Goal: Task Accomplishment & Management: Complete application form

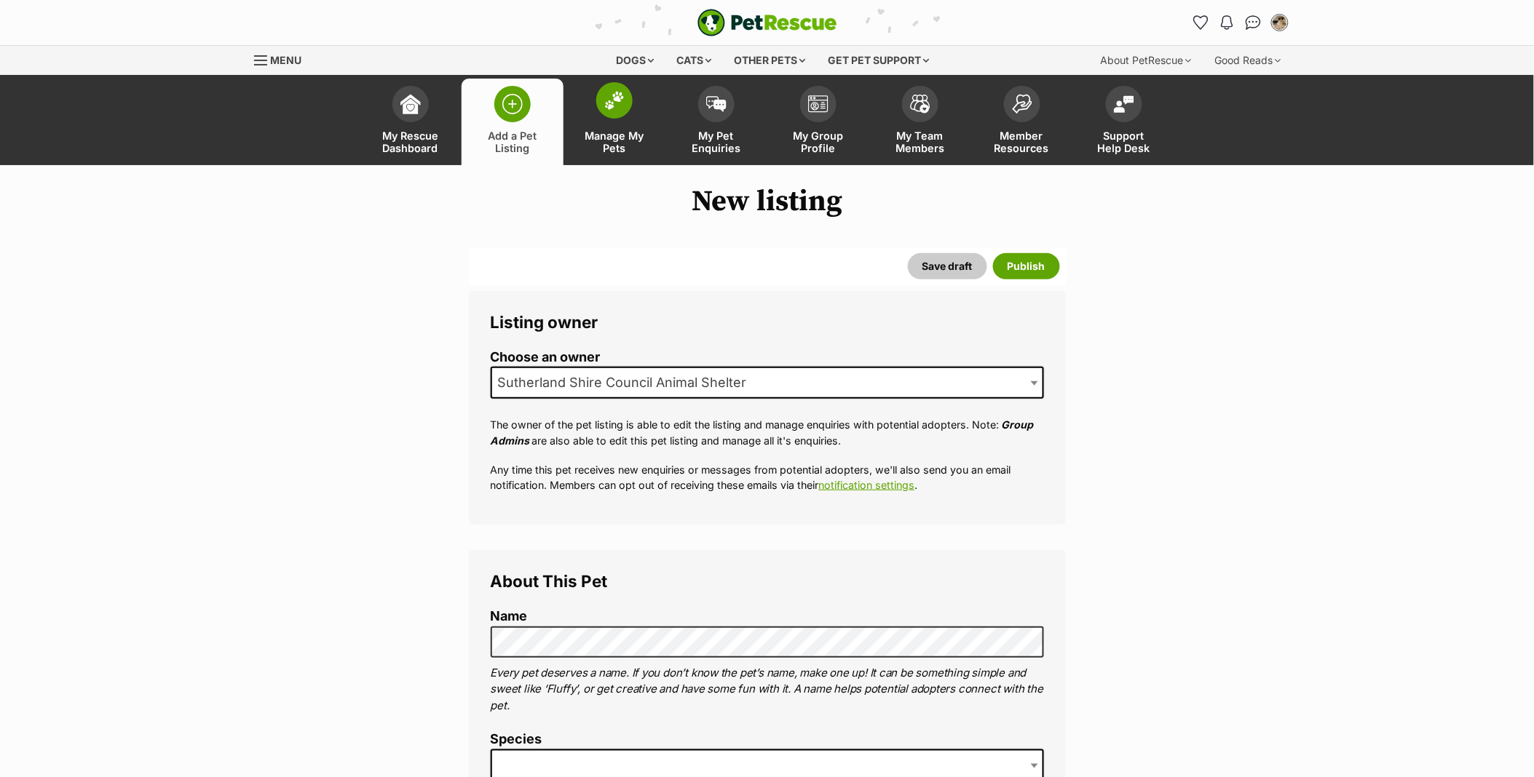
click at [624, 111] on span at bounding box center [614, 100] width 36 height 36
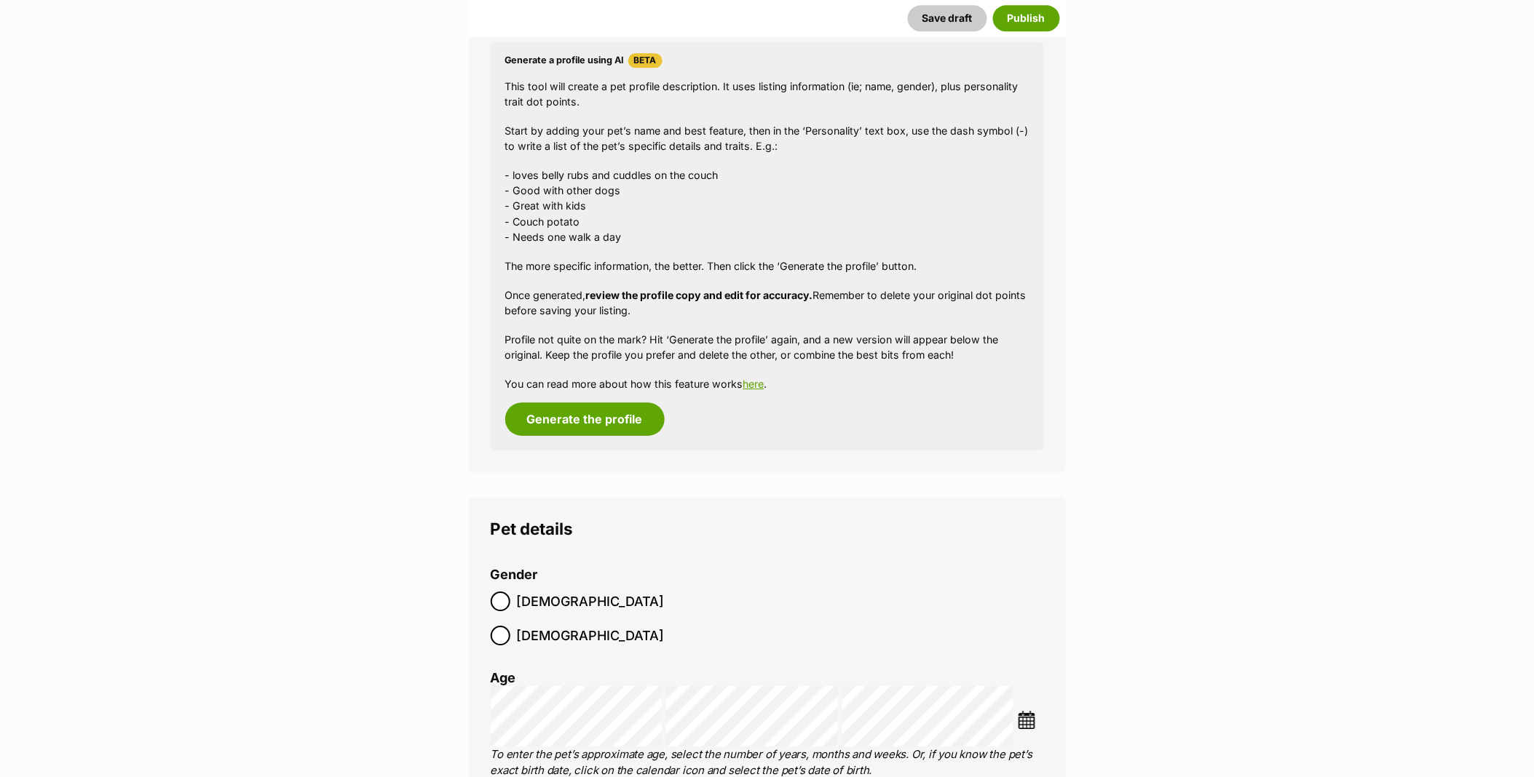
scroll to position [1579, 0]
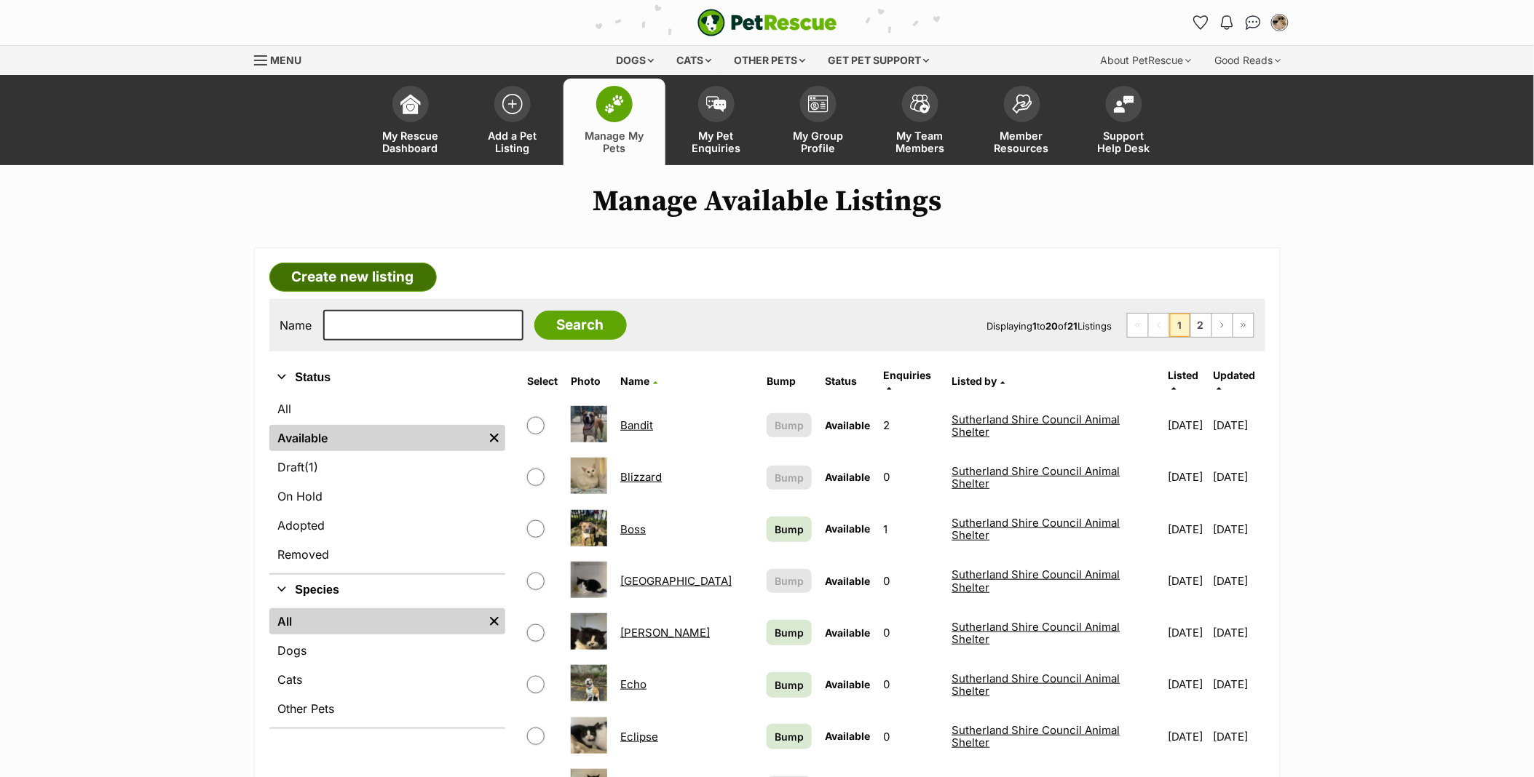
click at [408, 285] on link "Create new listing" at bounding box center [352, 277] width 167 height 29
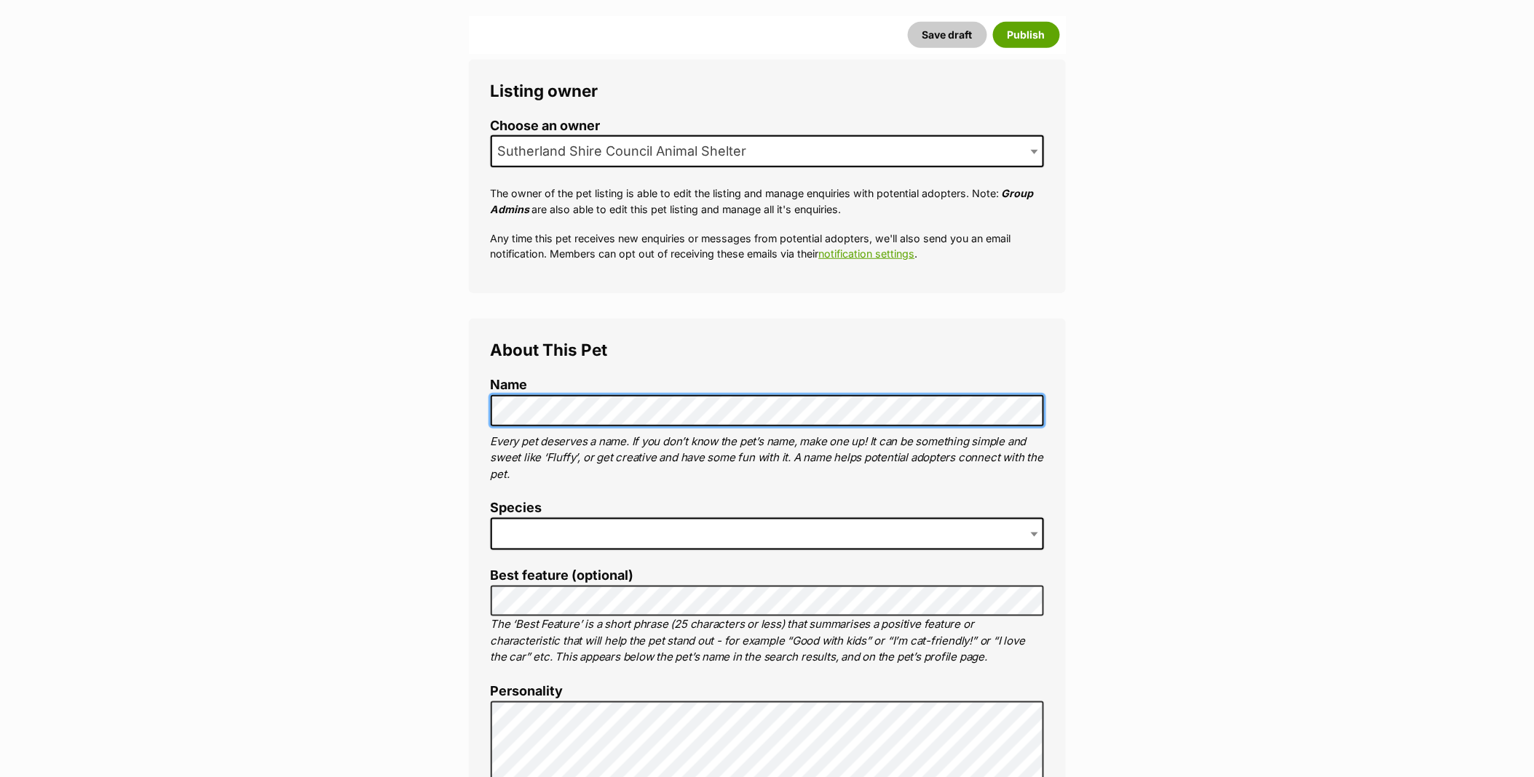
scroll to position [242, 0]
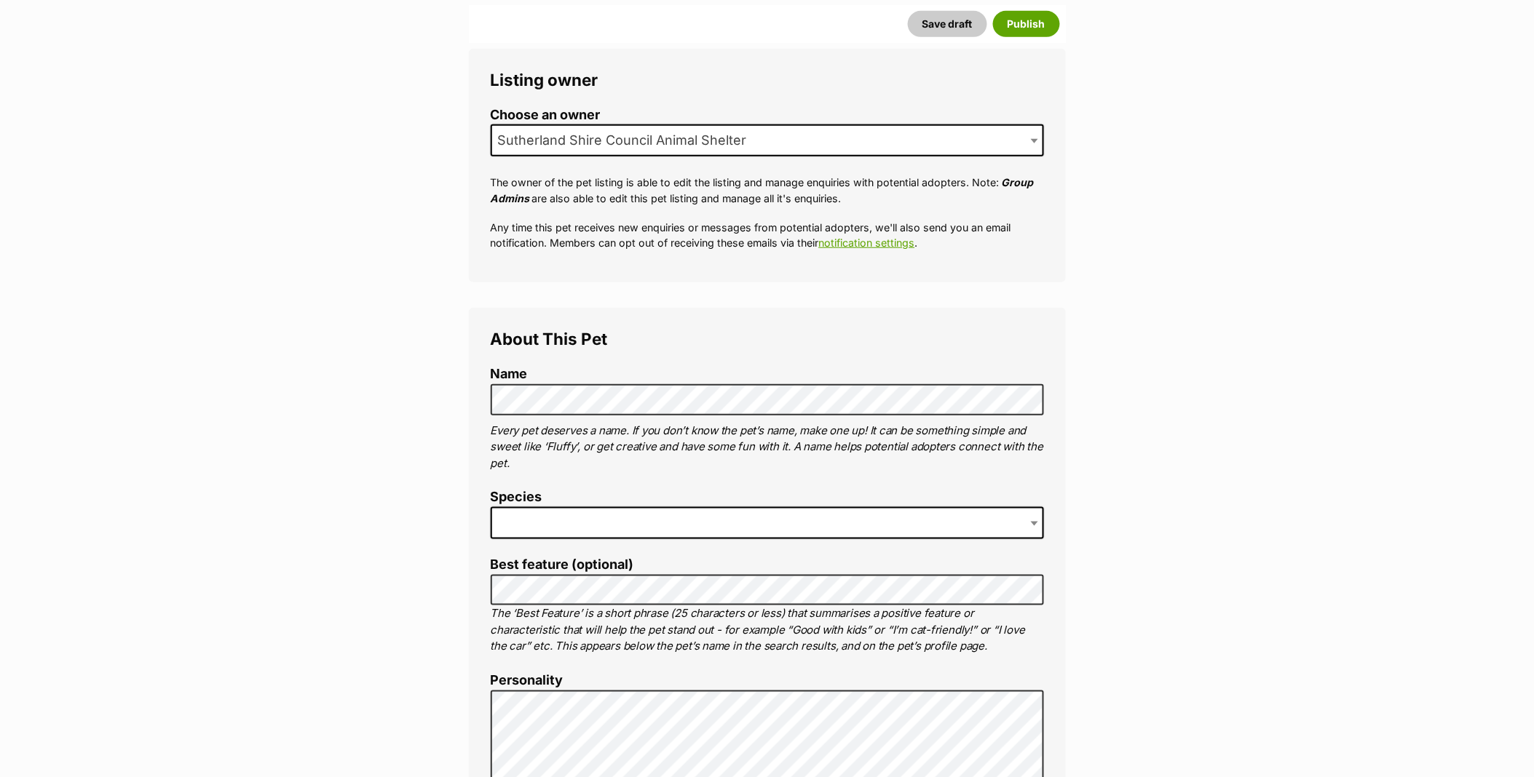
click at [547, 518] on span at bounding box center [767, 523] width 553 height 32
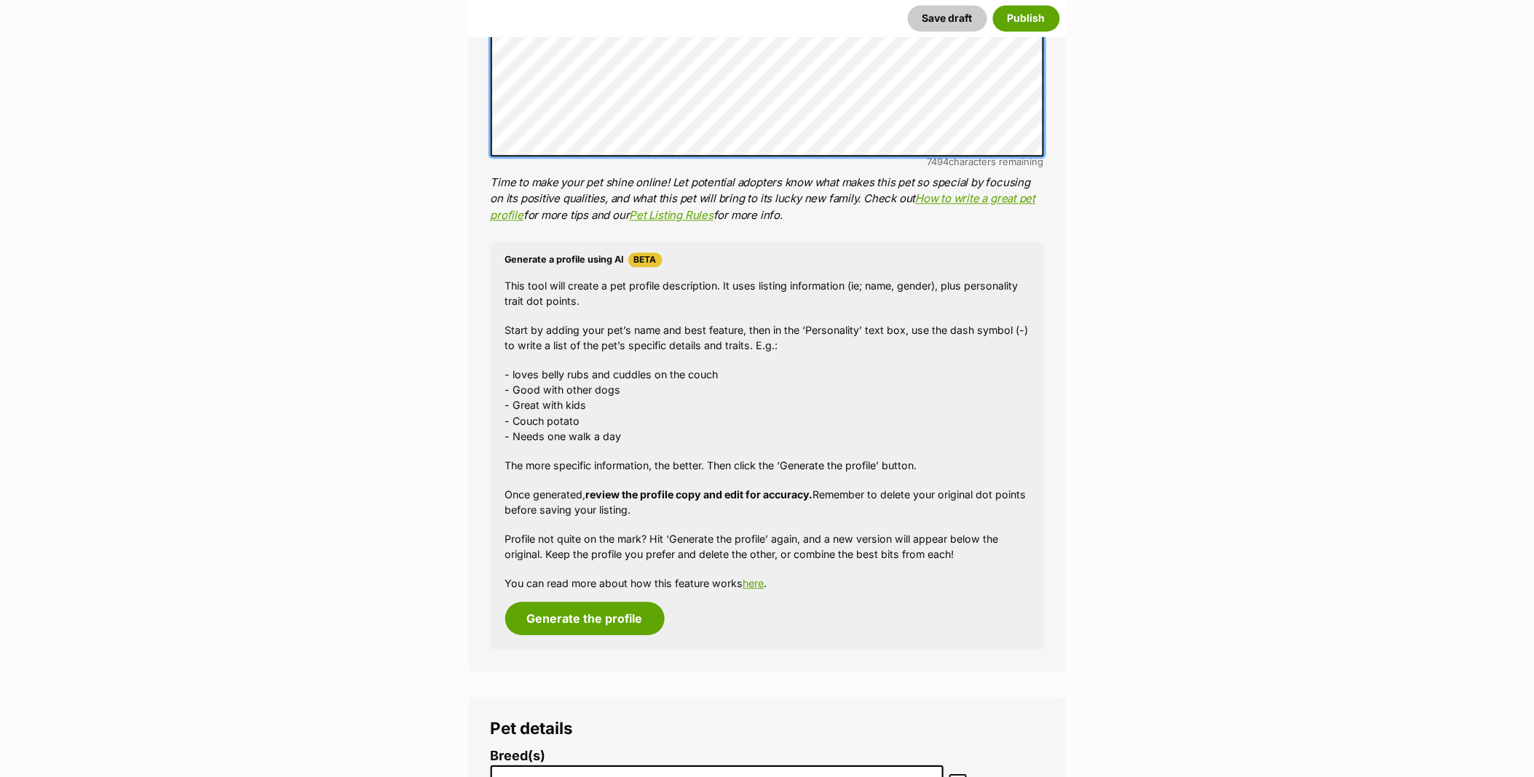
scroll to position [1213, 0]
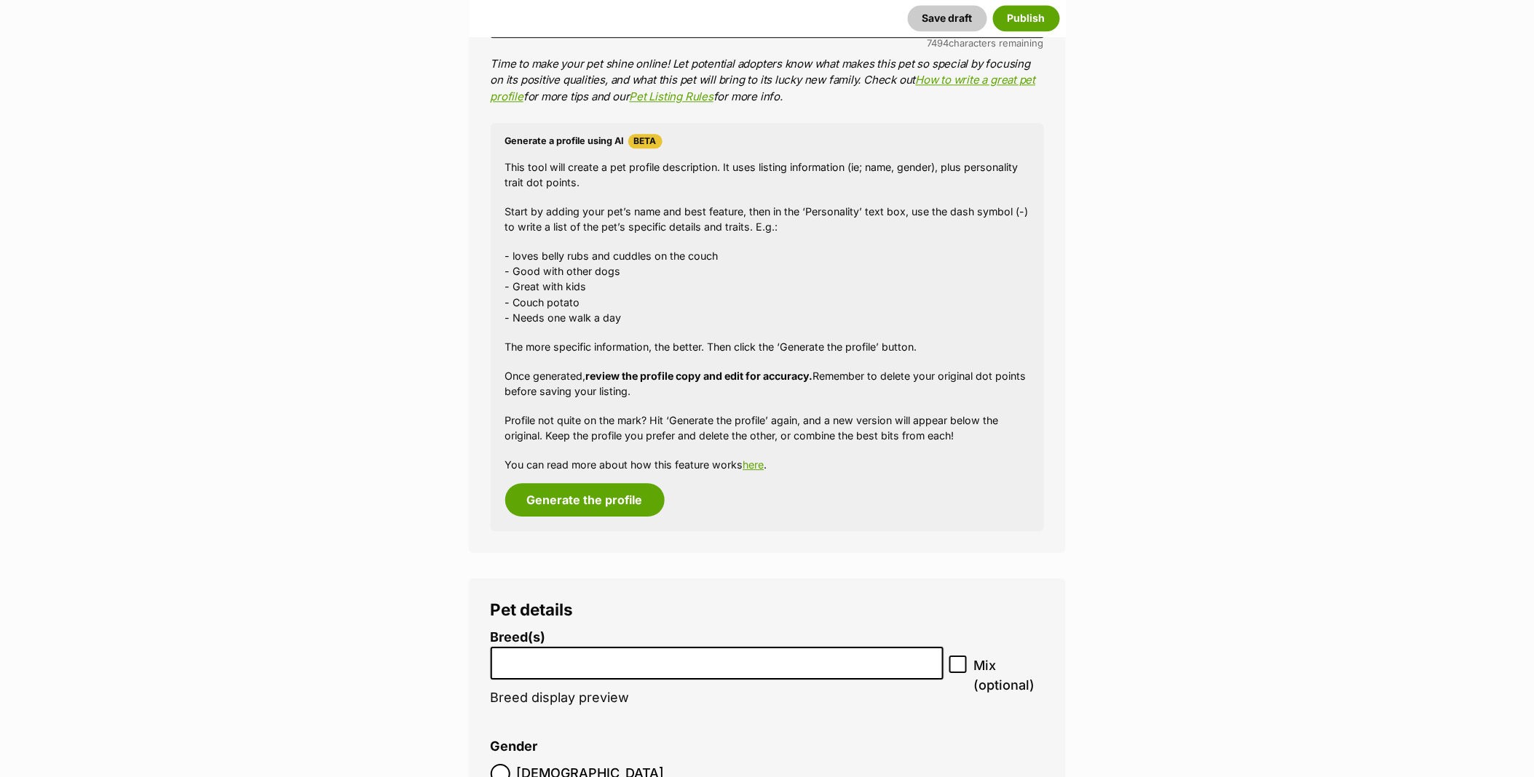
click at [594, 664] on input "search" at bounding box center [717, 659] width 443 height 15
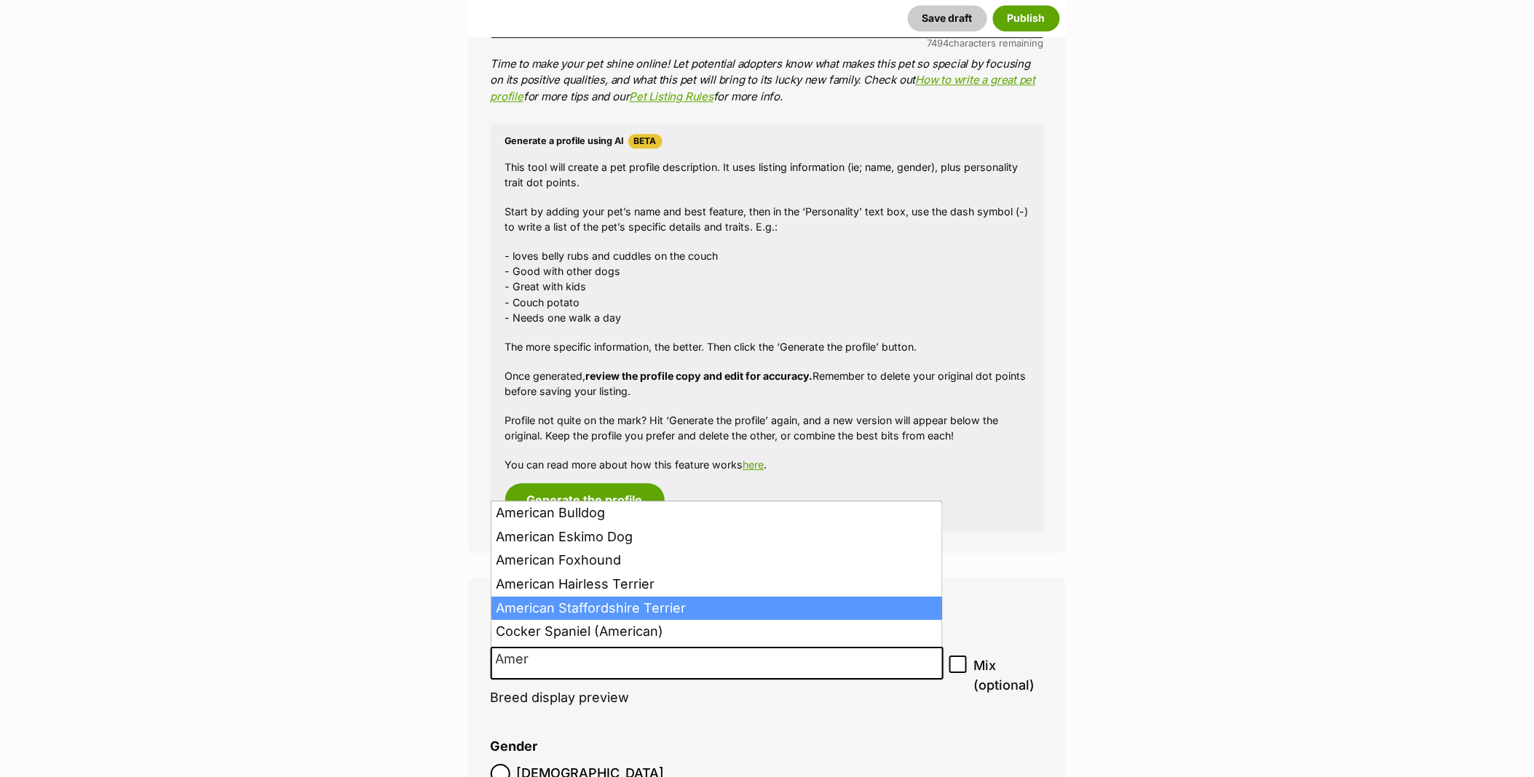
type input "Amer"
select select "9"
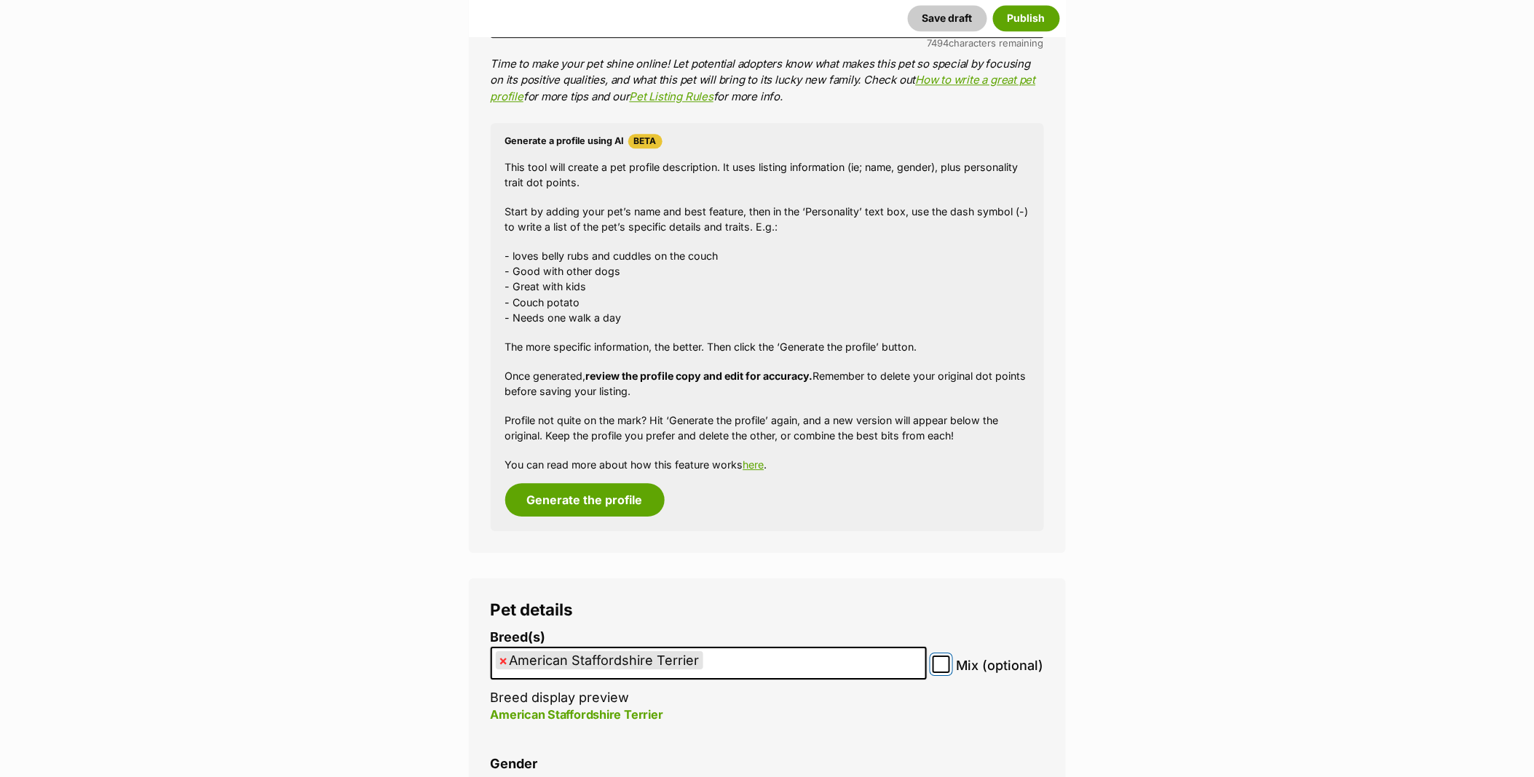
click at [936, 664] on input "Mix (optional)" at bounding box center [940, 664] width 17 height 17
checkbox input "true"
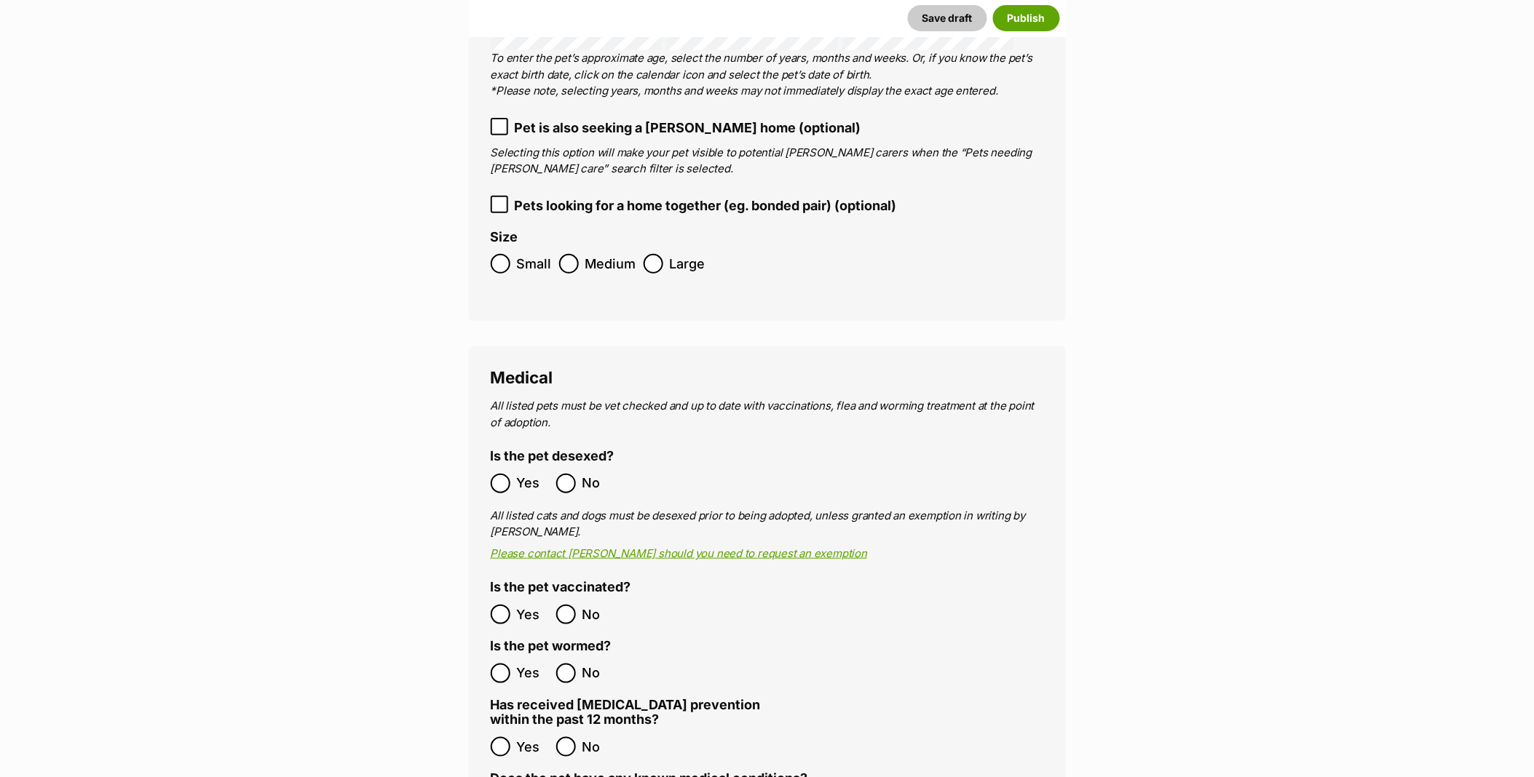
scroll to position [2102, 0]
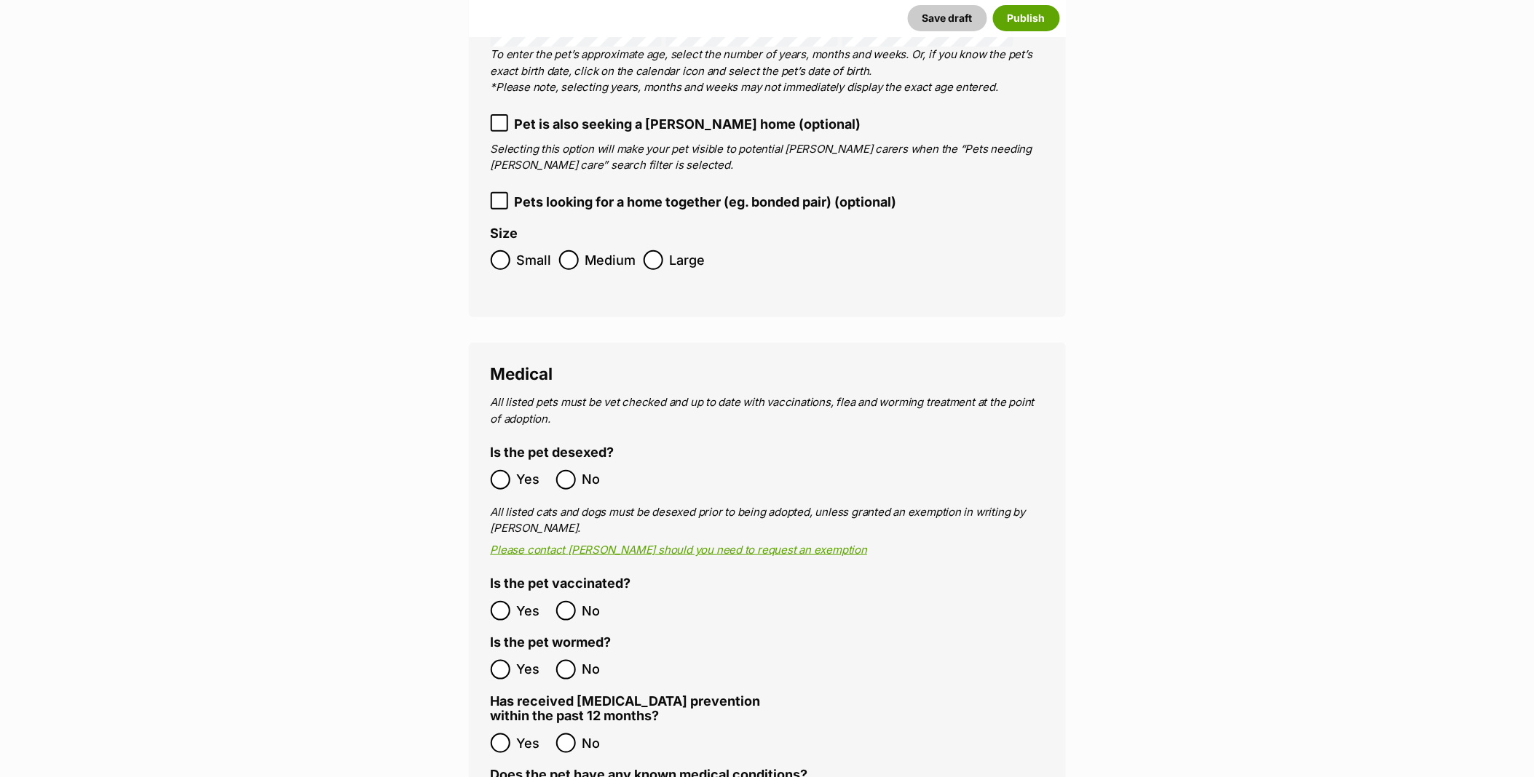
click at [570, 226] on fieldset "Size Small Medium Large" at bounding box center [767, 252] width 553 height 52
click at [512, 470] on label "Yes" at bounding box center [520, 480] width 58 height 20
click at [510, 601] on label "Yes" at bounding box center [520, 611] width 58 height 20
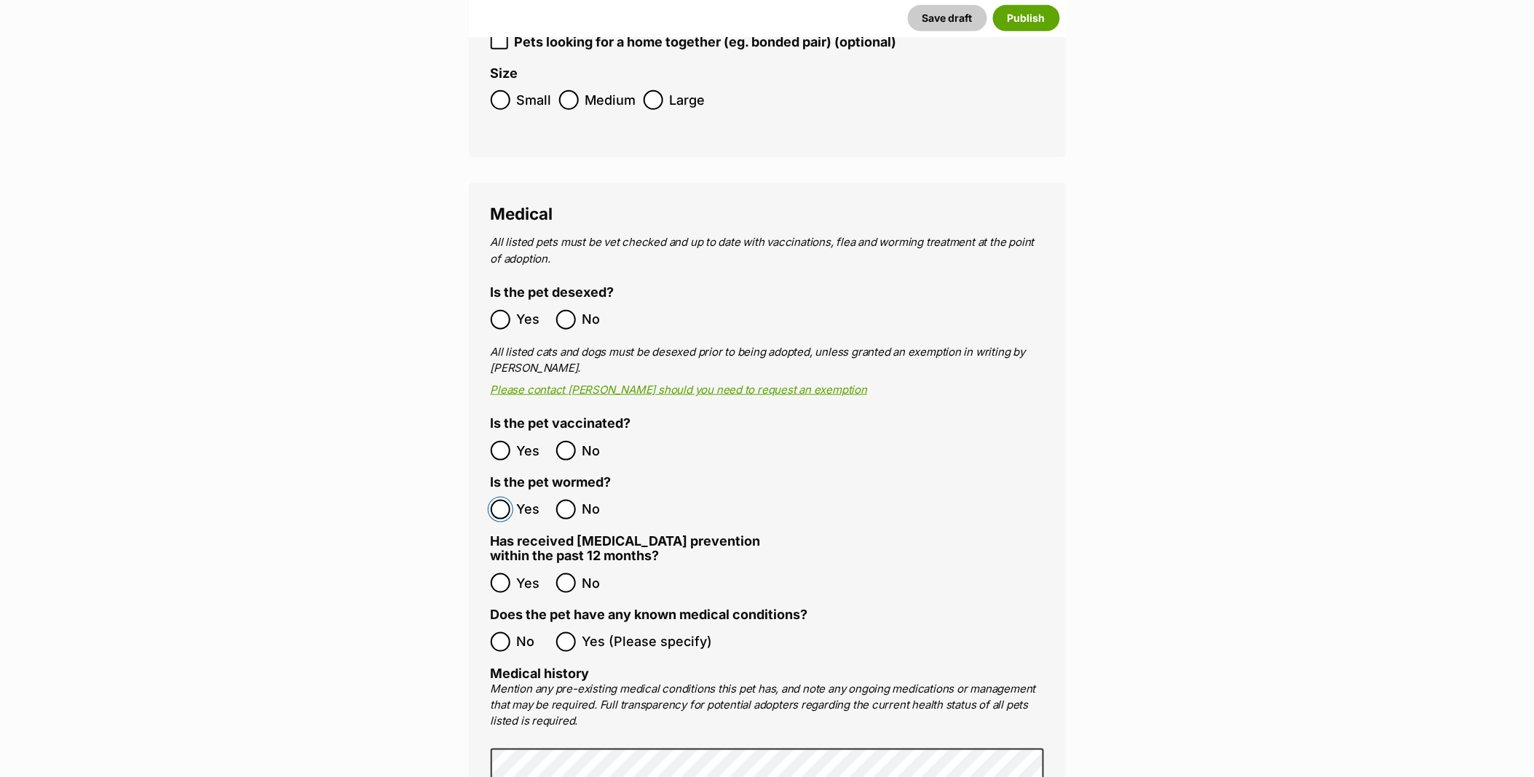
scroll to position [2264, 0]
click at [507, 623] on ol "No Yes (Please specify)" at bounding box center [767, 640] width 553 height 34
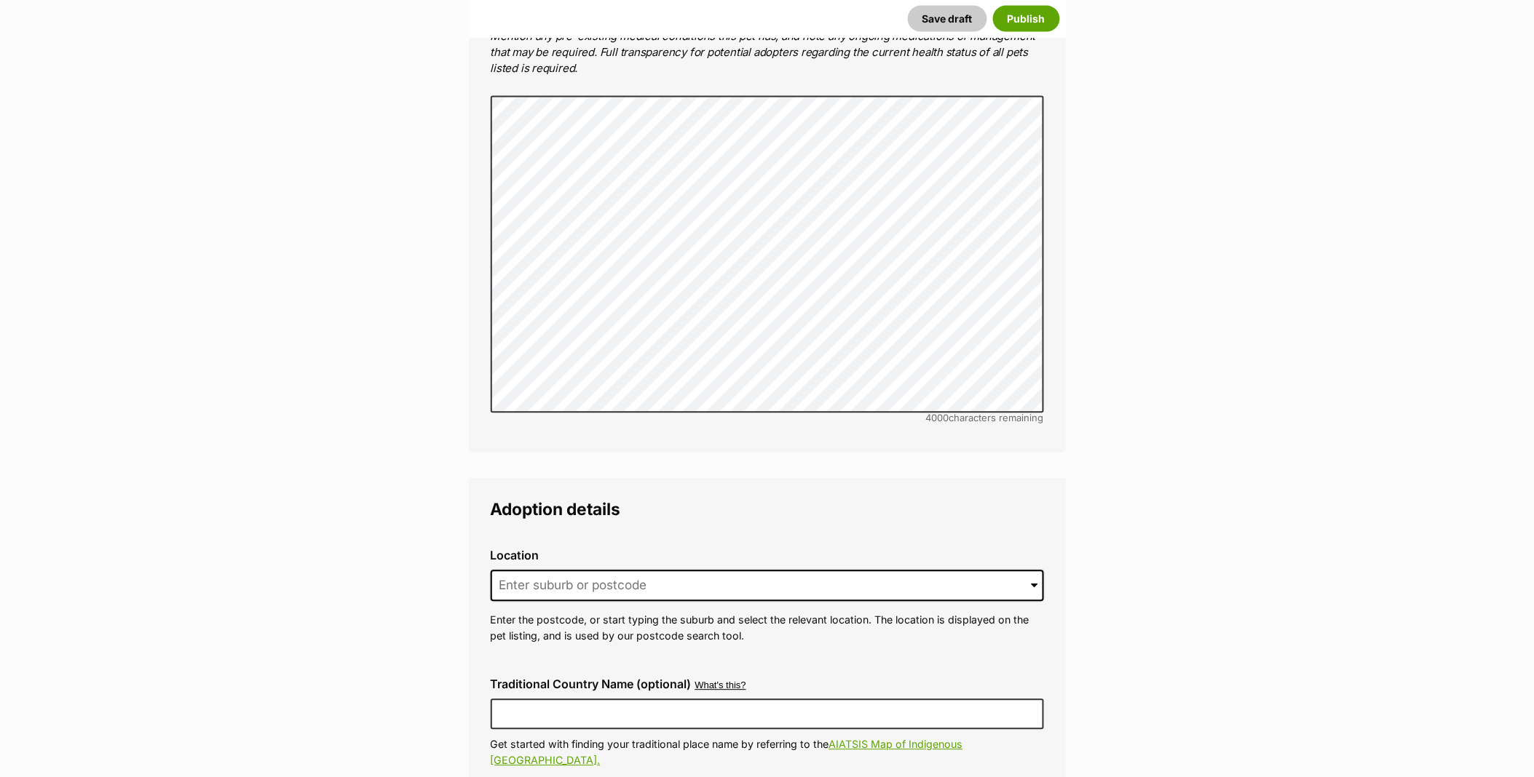
scroll to position [2992, 0]
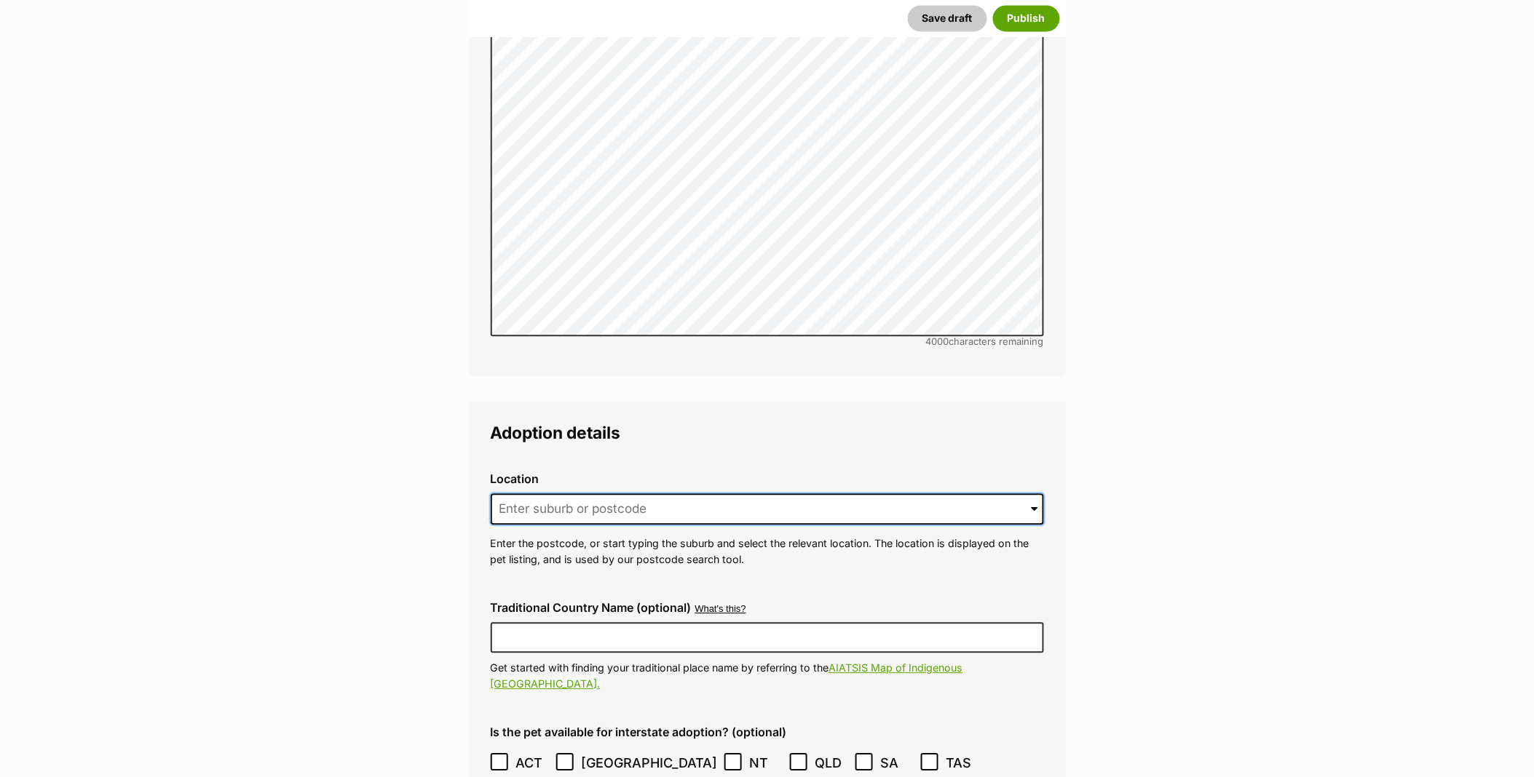
click at [558, 493] on input at bounding box center [767, 509] width 553 height 32
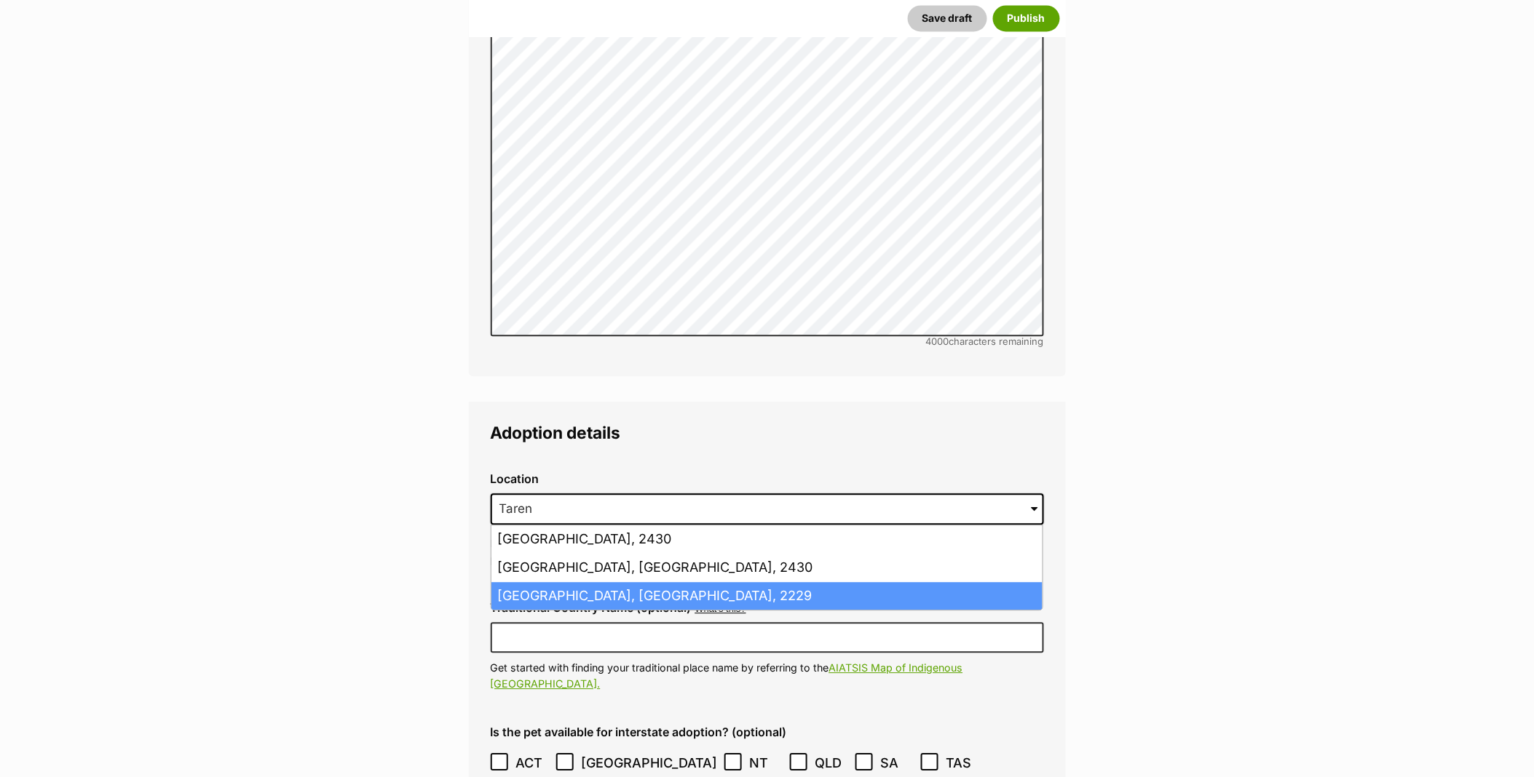
click at [553, 582] on li "Taren Point, New South Wales, 2229" at bounding box center [766, 596] width 551 height 28
type input "Taren Point, New South Wales, 2229"
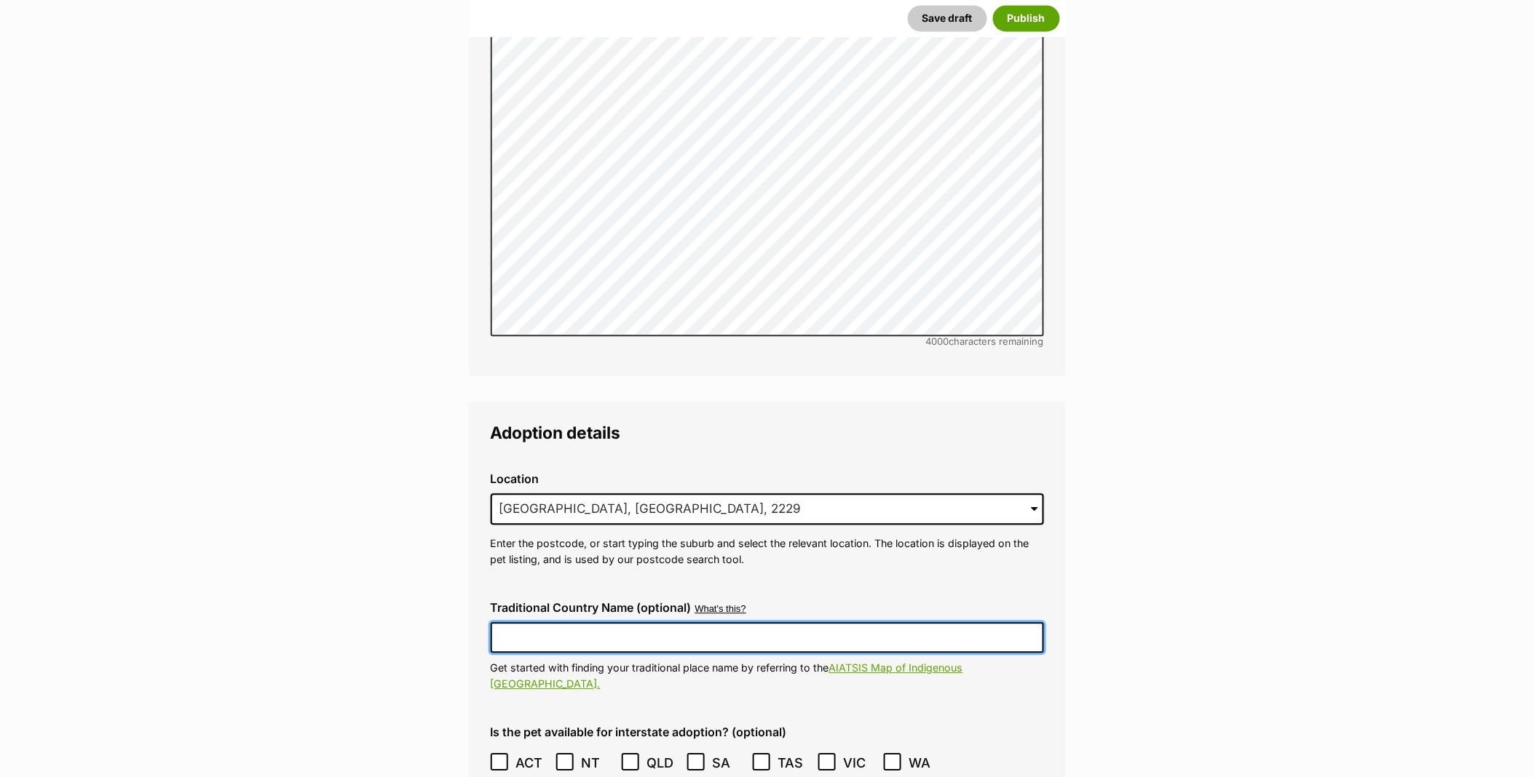
click at [550, 622] on input "Traditional Country Name (optional)" at bounding box center [767, 637] width 553 height 31
type input "Australia"
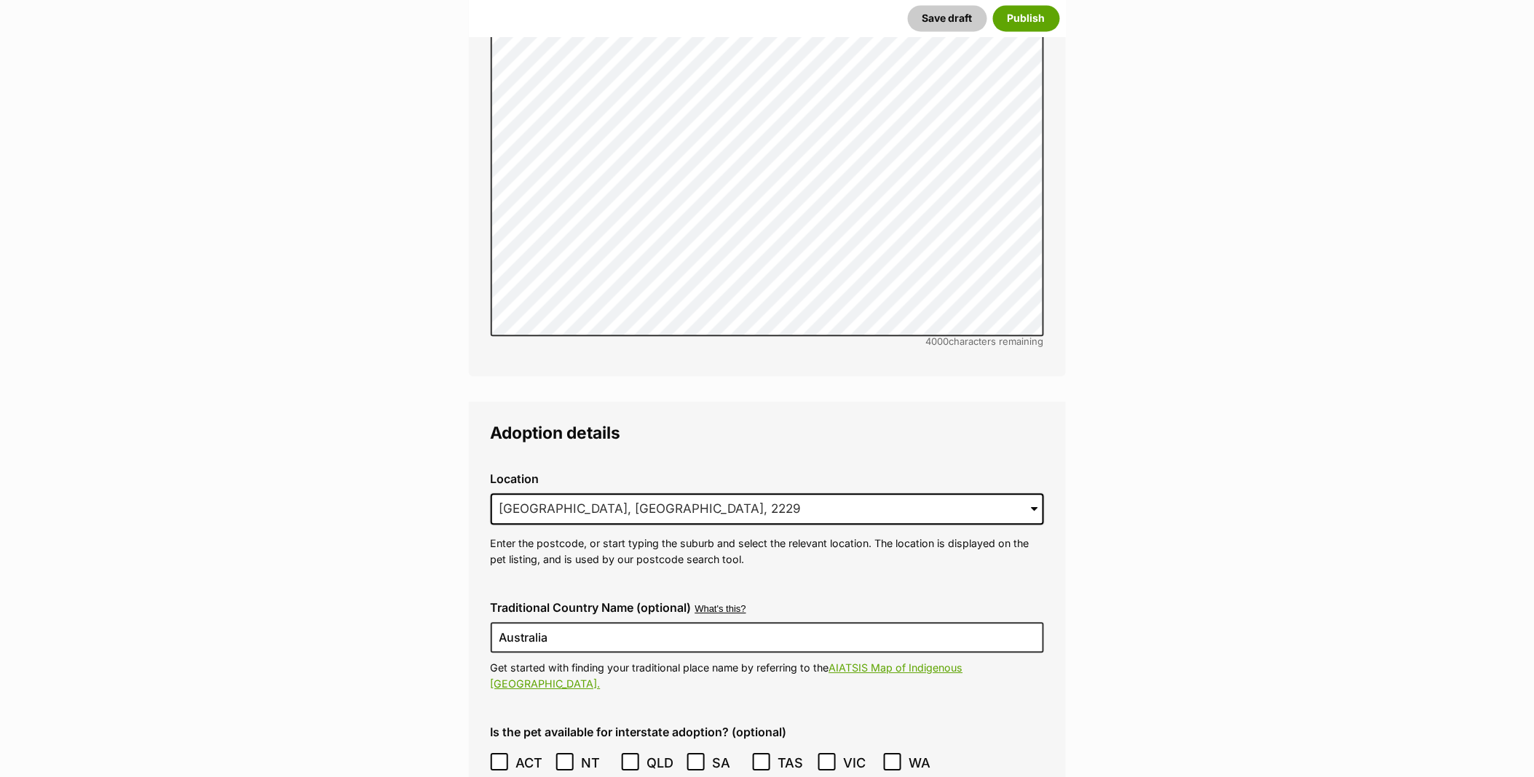
type input "R251000199R251000200"
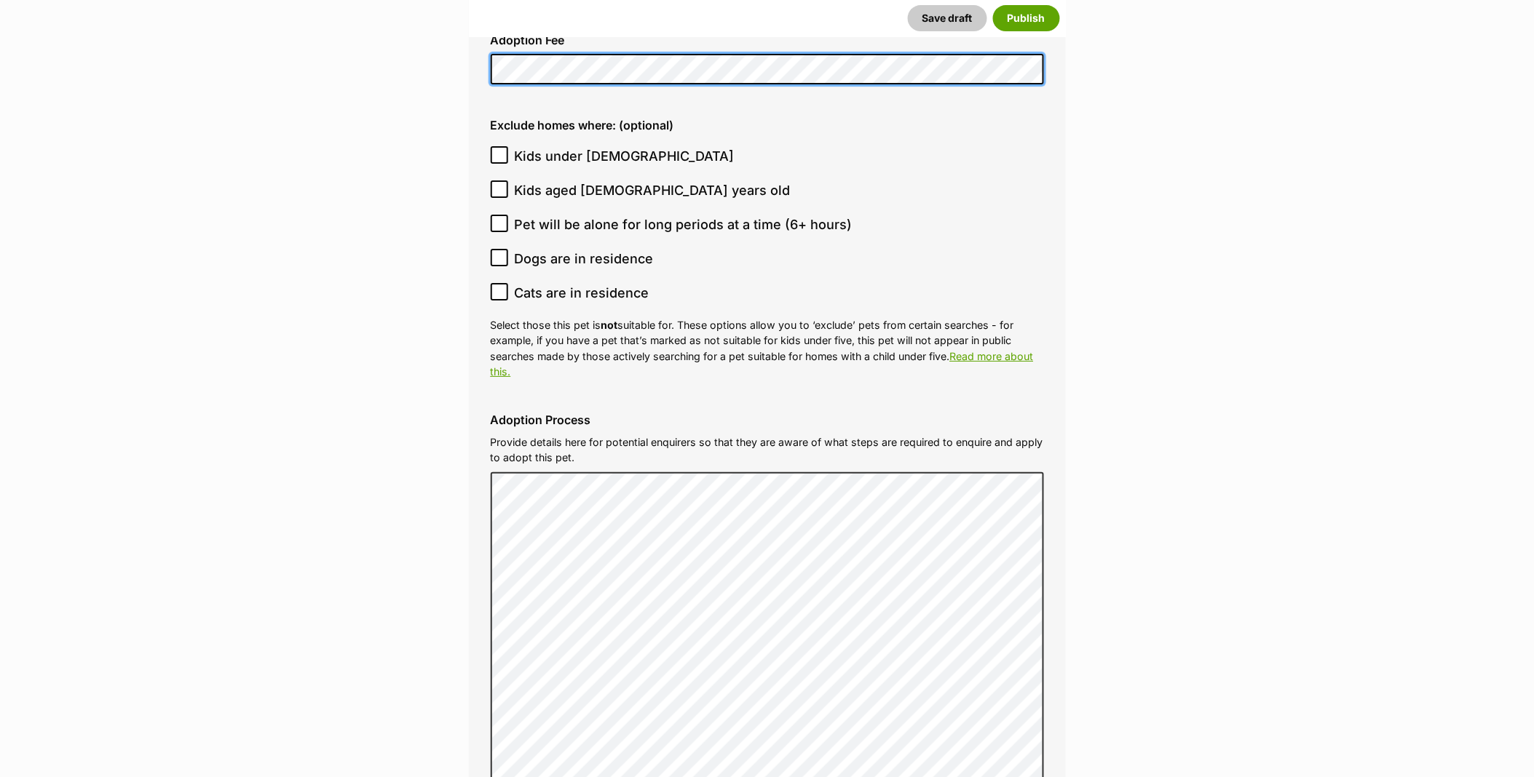
scroll to position [4043, 0]
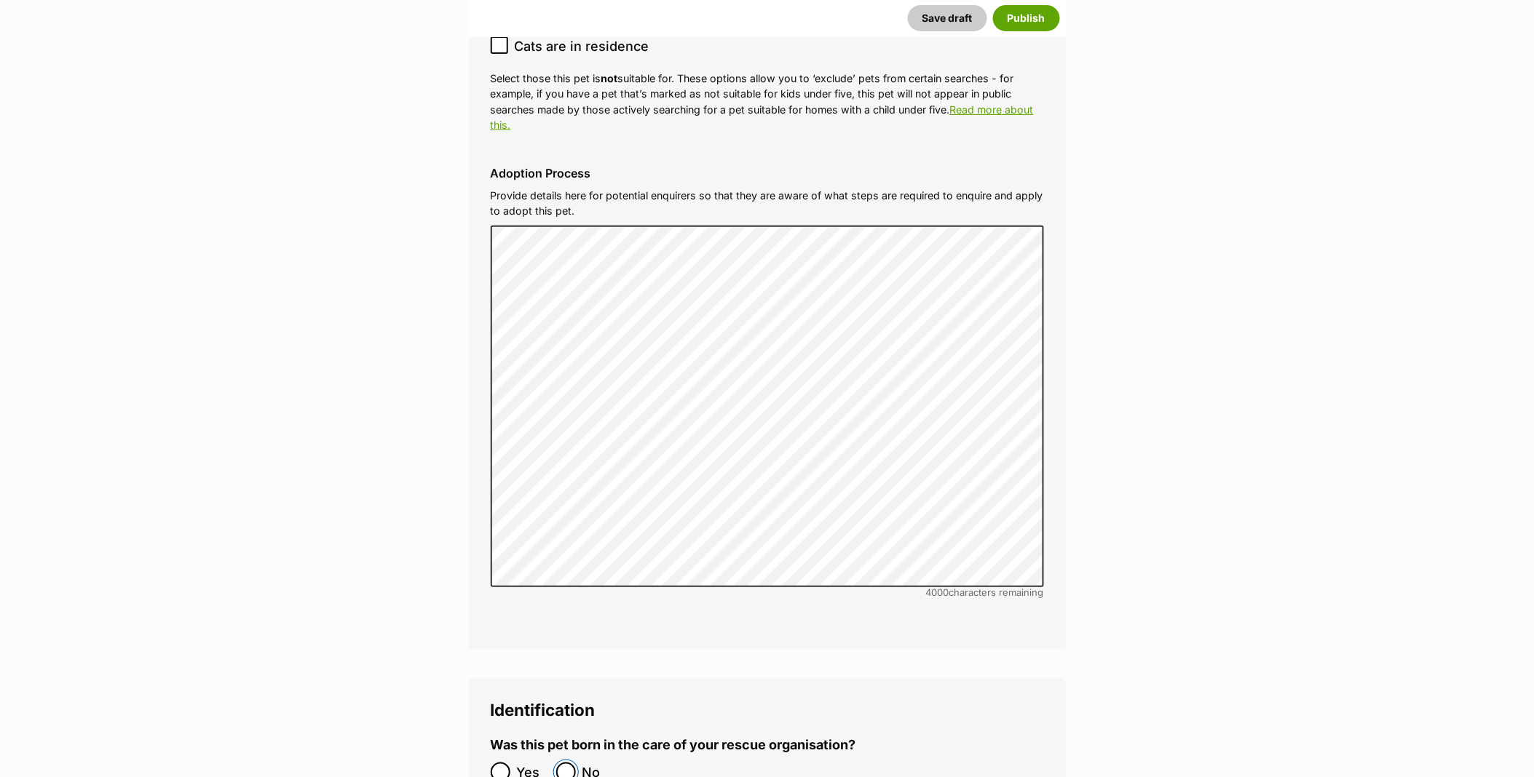
click at [573, 763] on input "No" at bounding box center [566, 773] width 20 height 20
radio input "true"
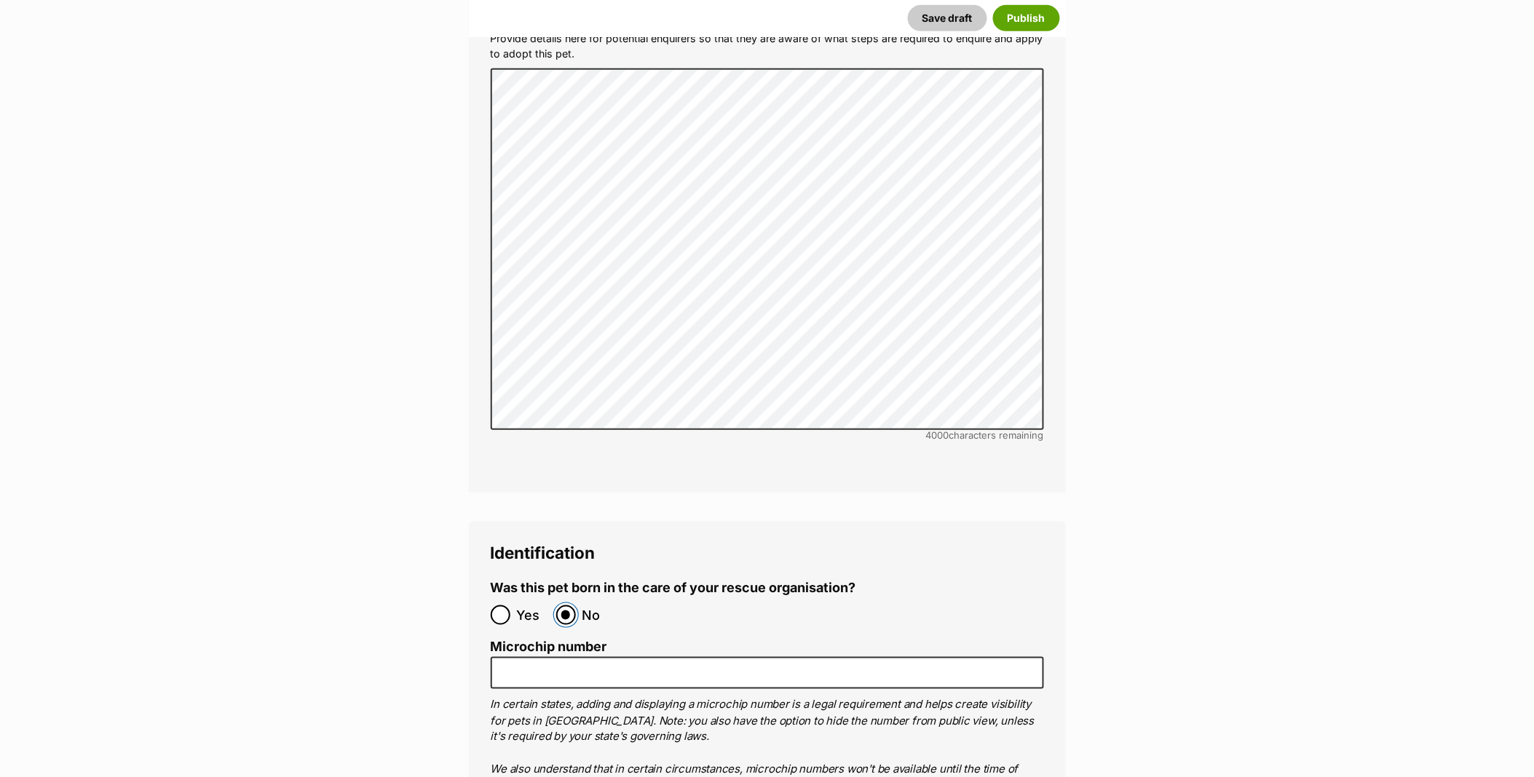
scroll to position [4205, 0]
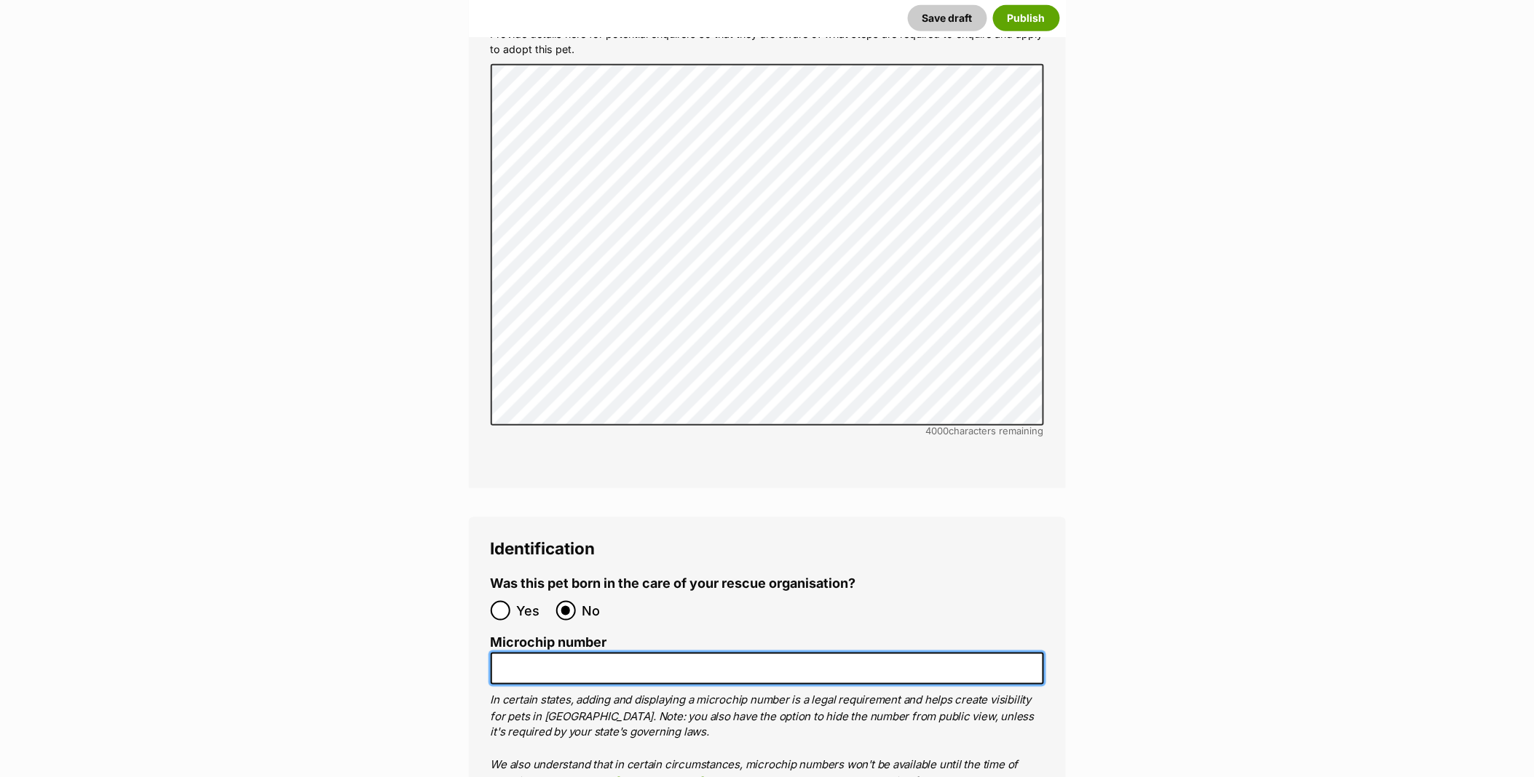
click at [533, 653] on input "Microchip number" at bounding box center [767, 669] width 553 height 33
paste input "991003002436157"
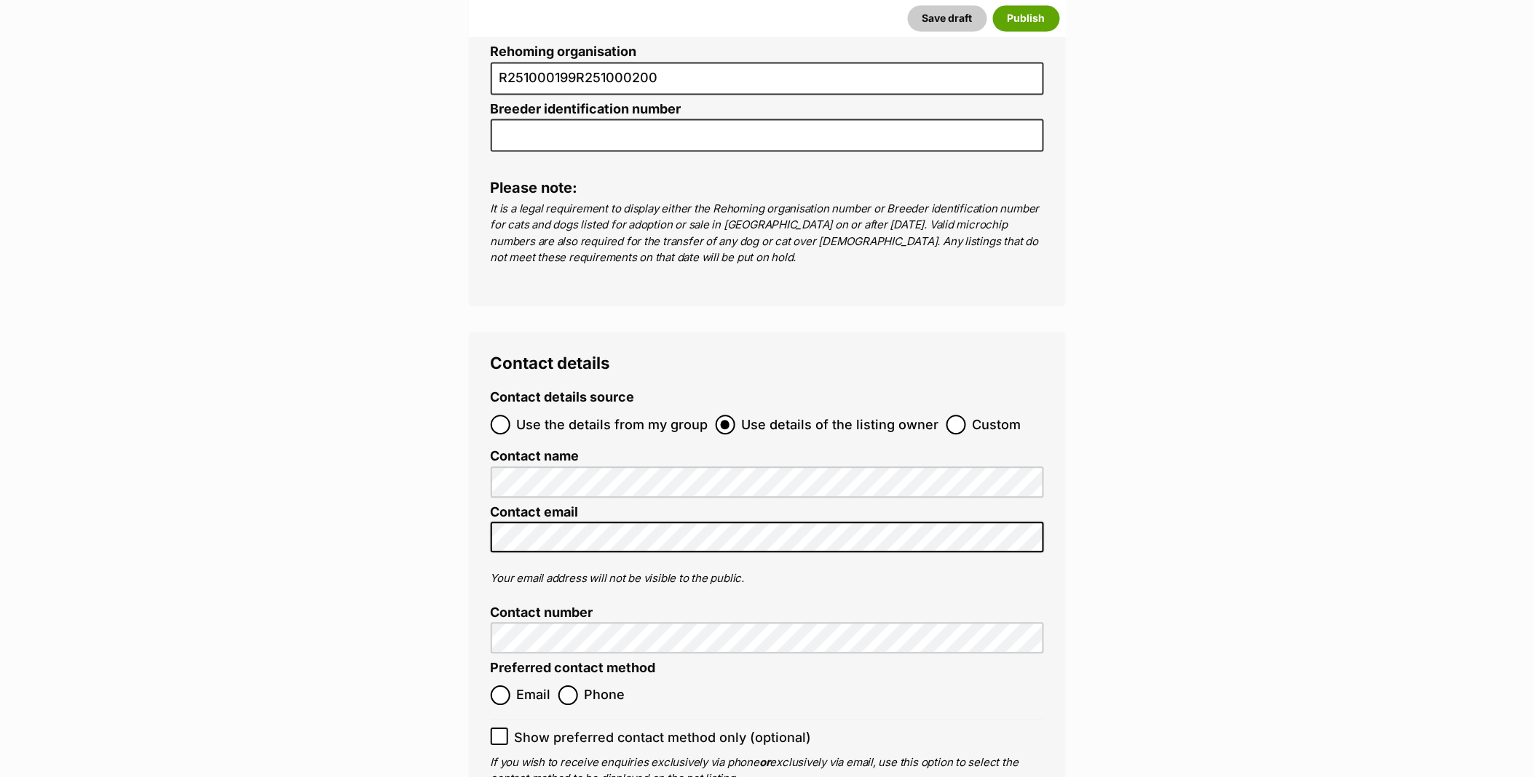
scroll to position [5176, 0]
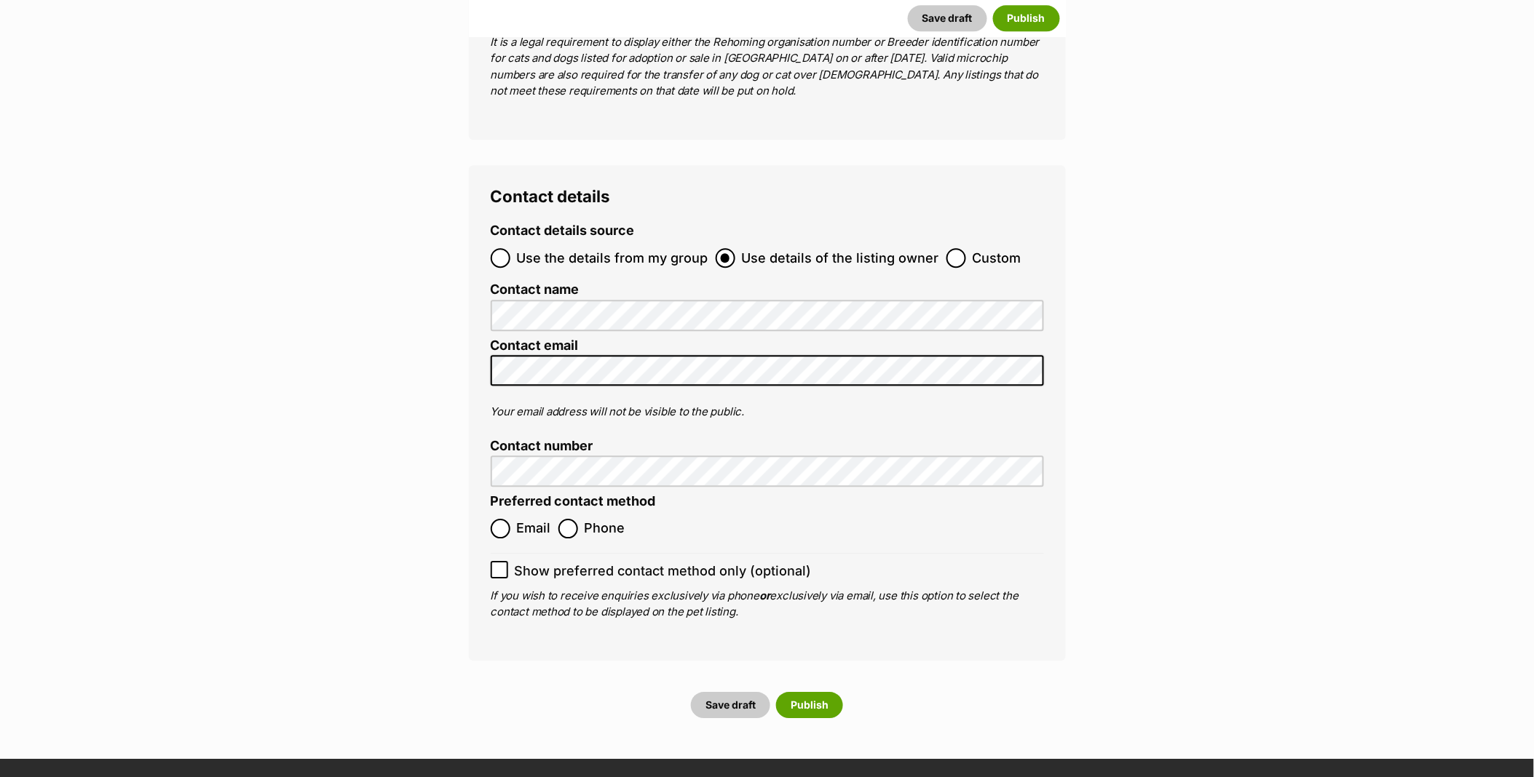
type input "991003002436157"
click at [512, 519] on label "Email" at bounding box center [521, 529] width 60 height 20
click at [510, 519] on input "Email" at bounding box center [501, 529] width 20 height 20
radio input "true"
drag, startPoint x: 806, startPoint y: 641, endPoint x: 801, endPoint y: 634, distance: 8.5
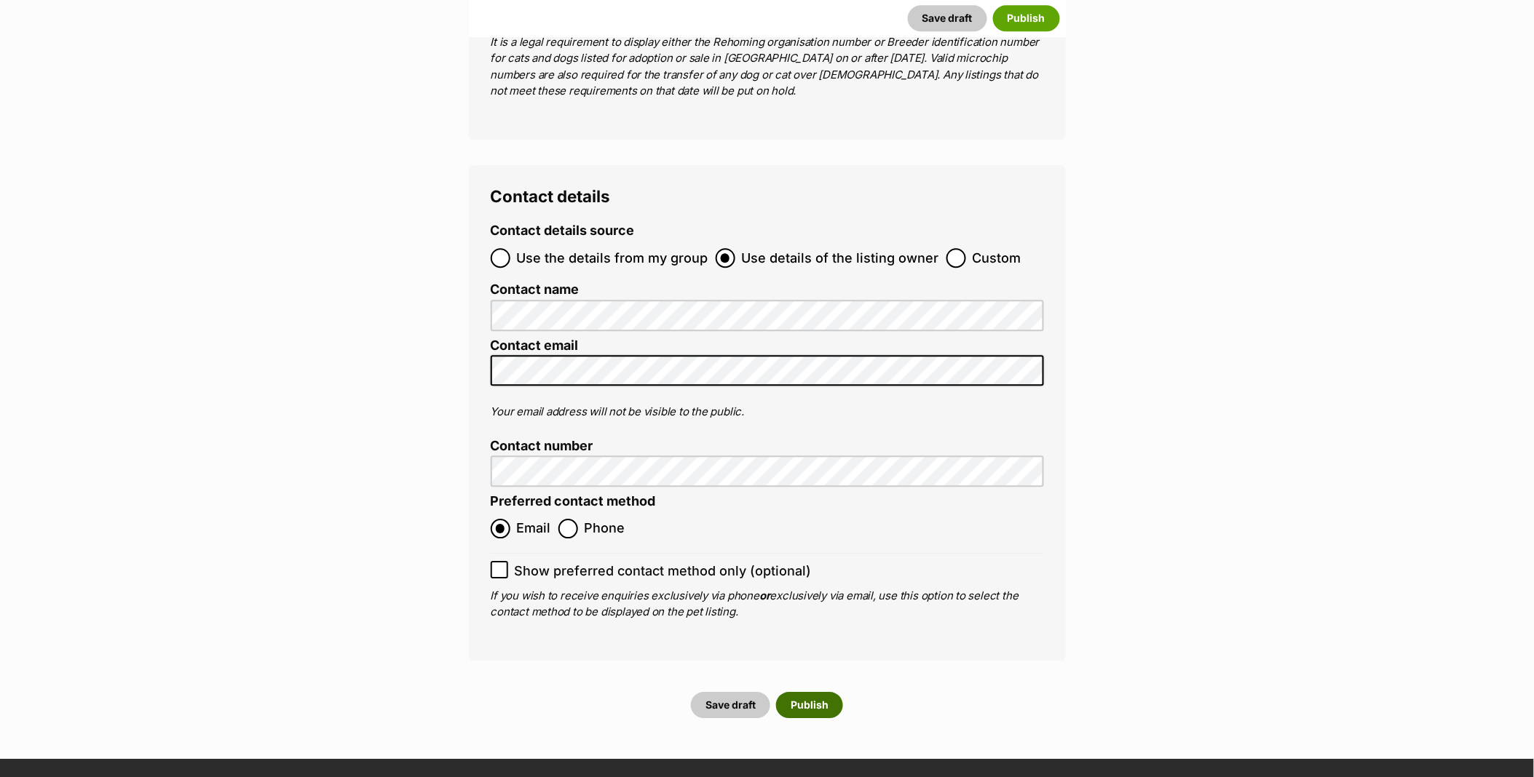
click at [805, 692] on button "Publish" at bounding box center [809, 705] width 67 height 26
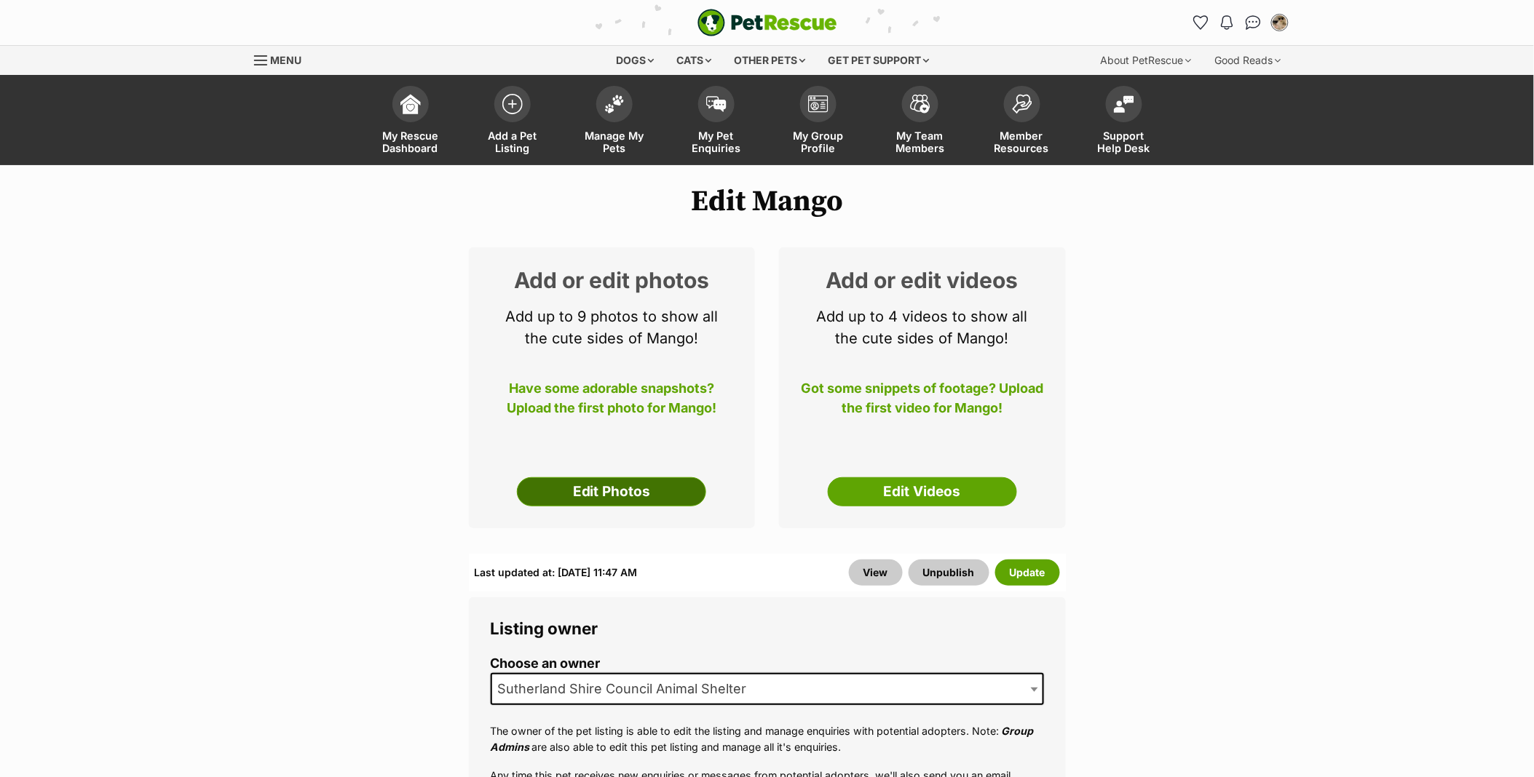
click at [579, 496] on link "Edit Photos" at bounding box center [611, 491] width 189 height 29
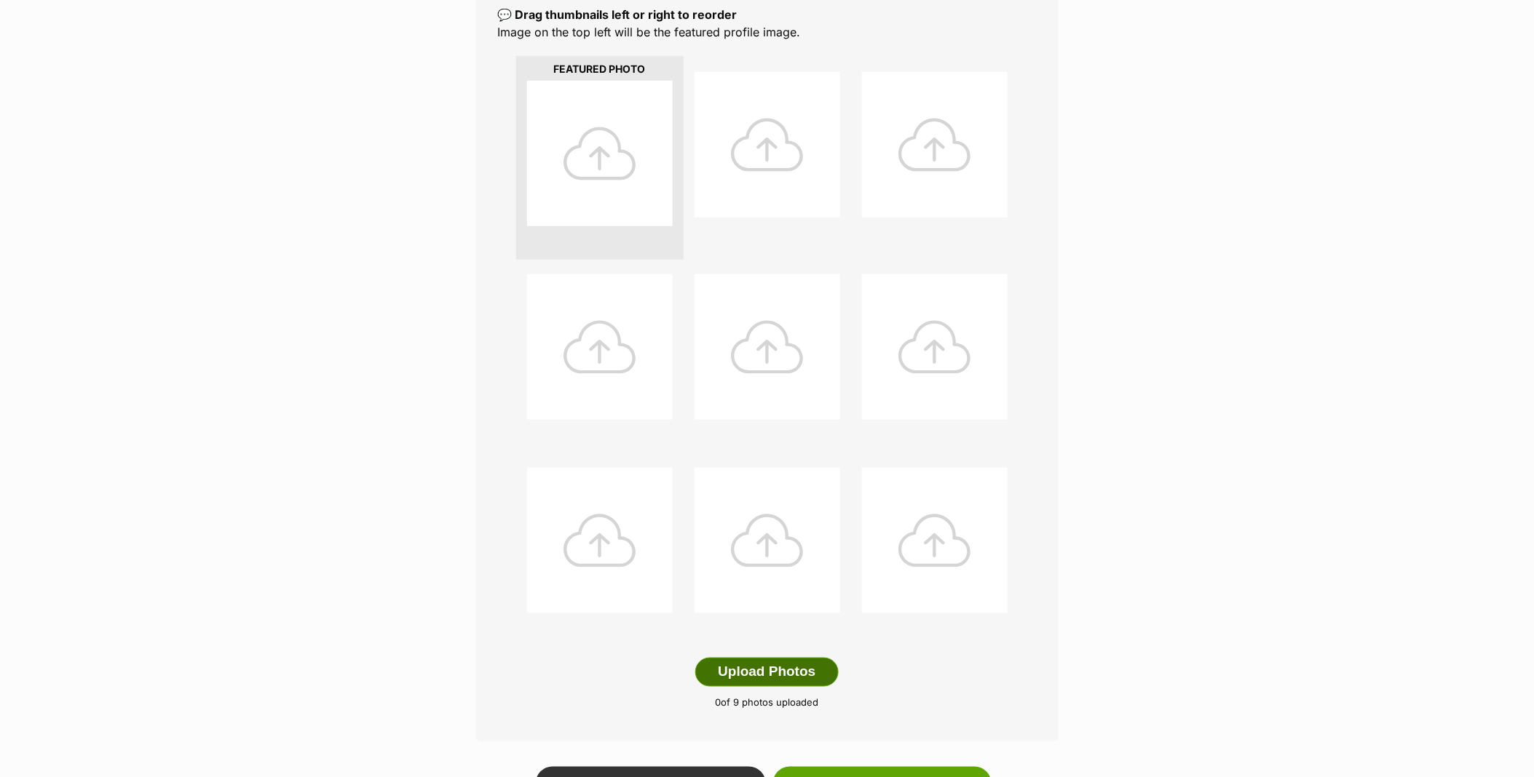
click at [766, 665] on button "Upload Photos" at bounding box center [766, 672] width 143 height 29
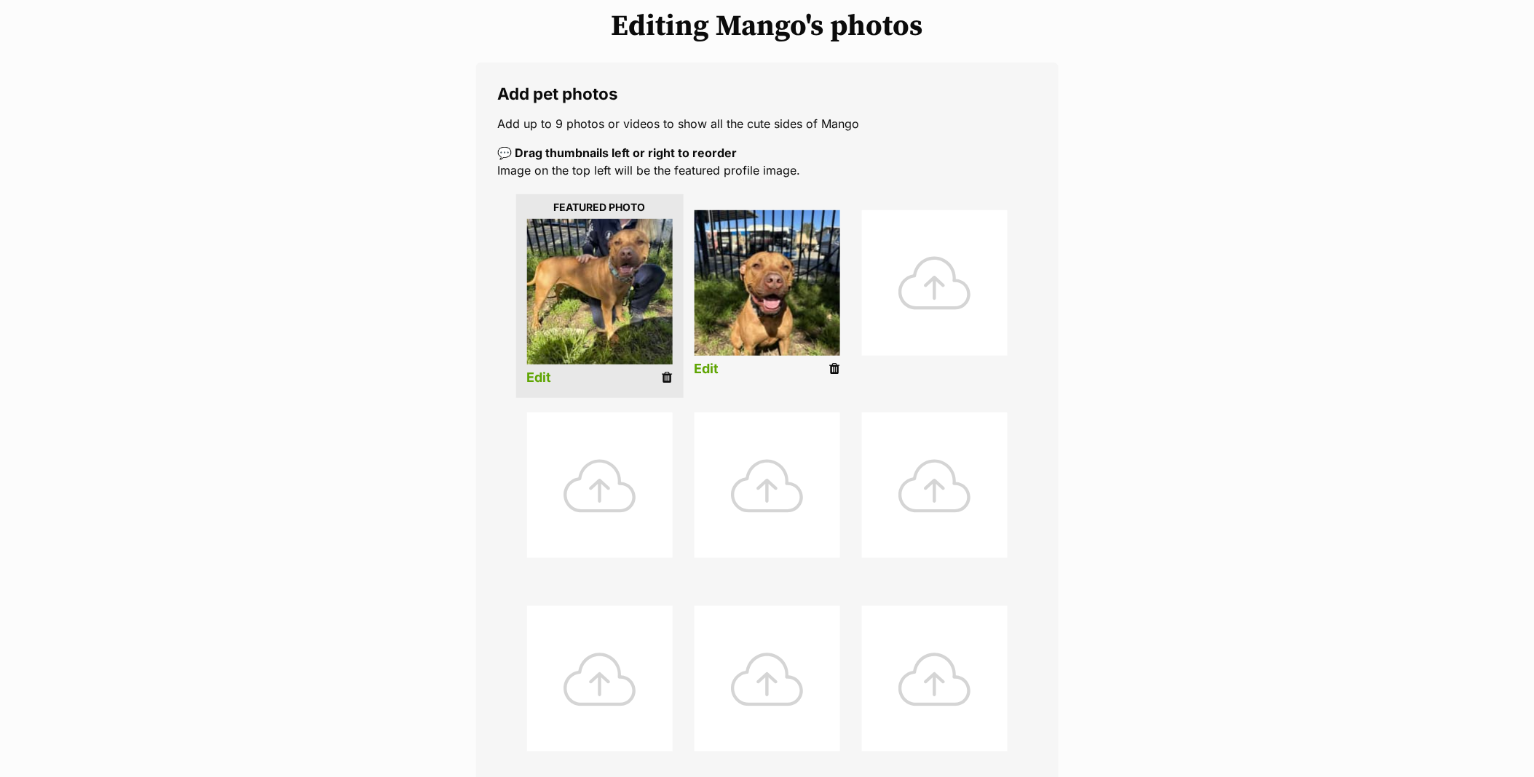
scroll to position [162, 0]
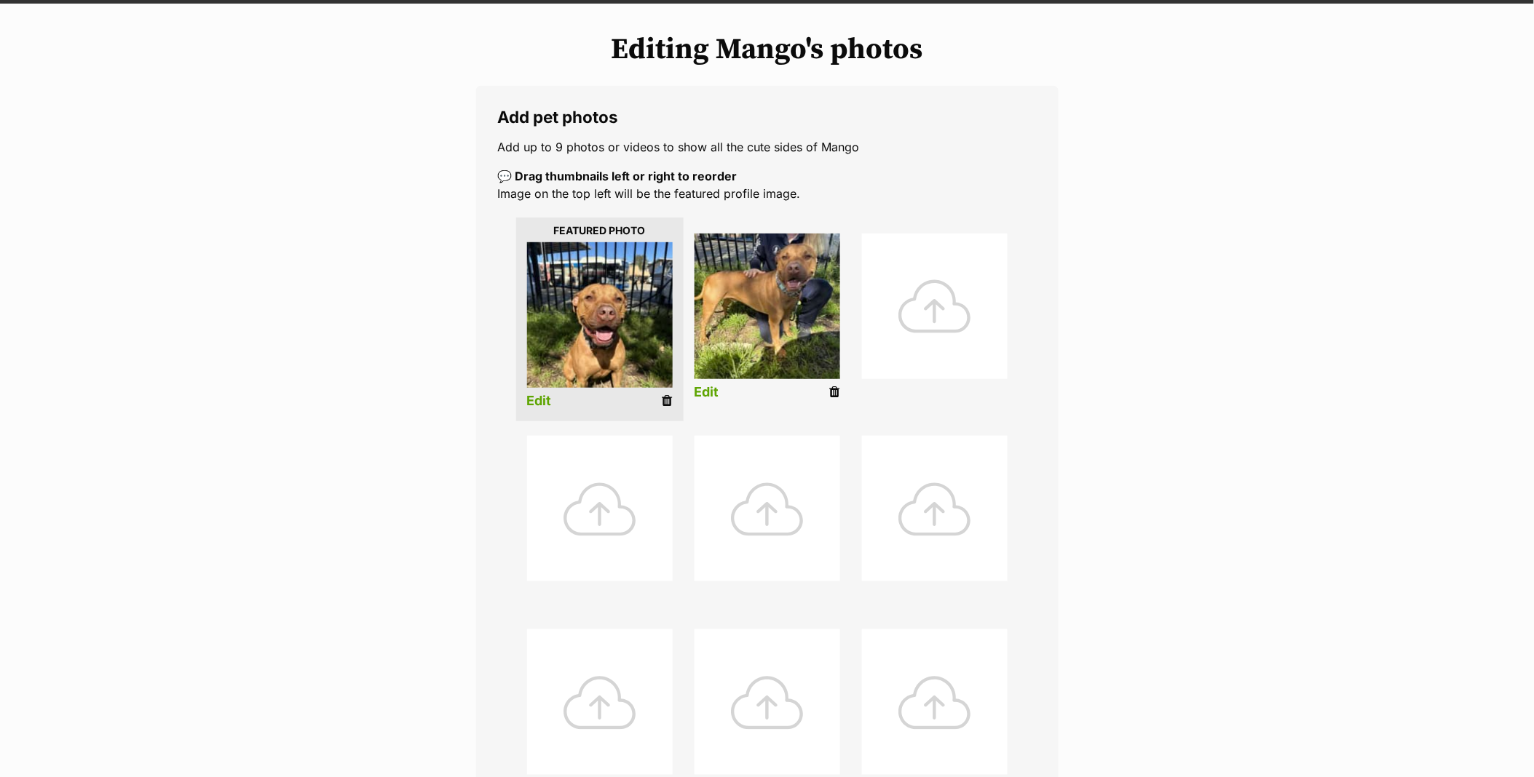
click at [544, 399] on link "Edit" at bounding box center [539, 401] width 25 height 15
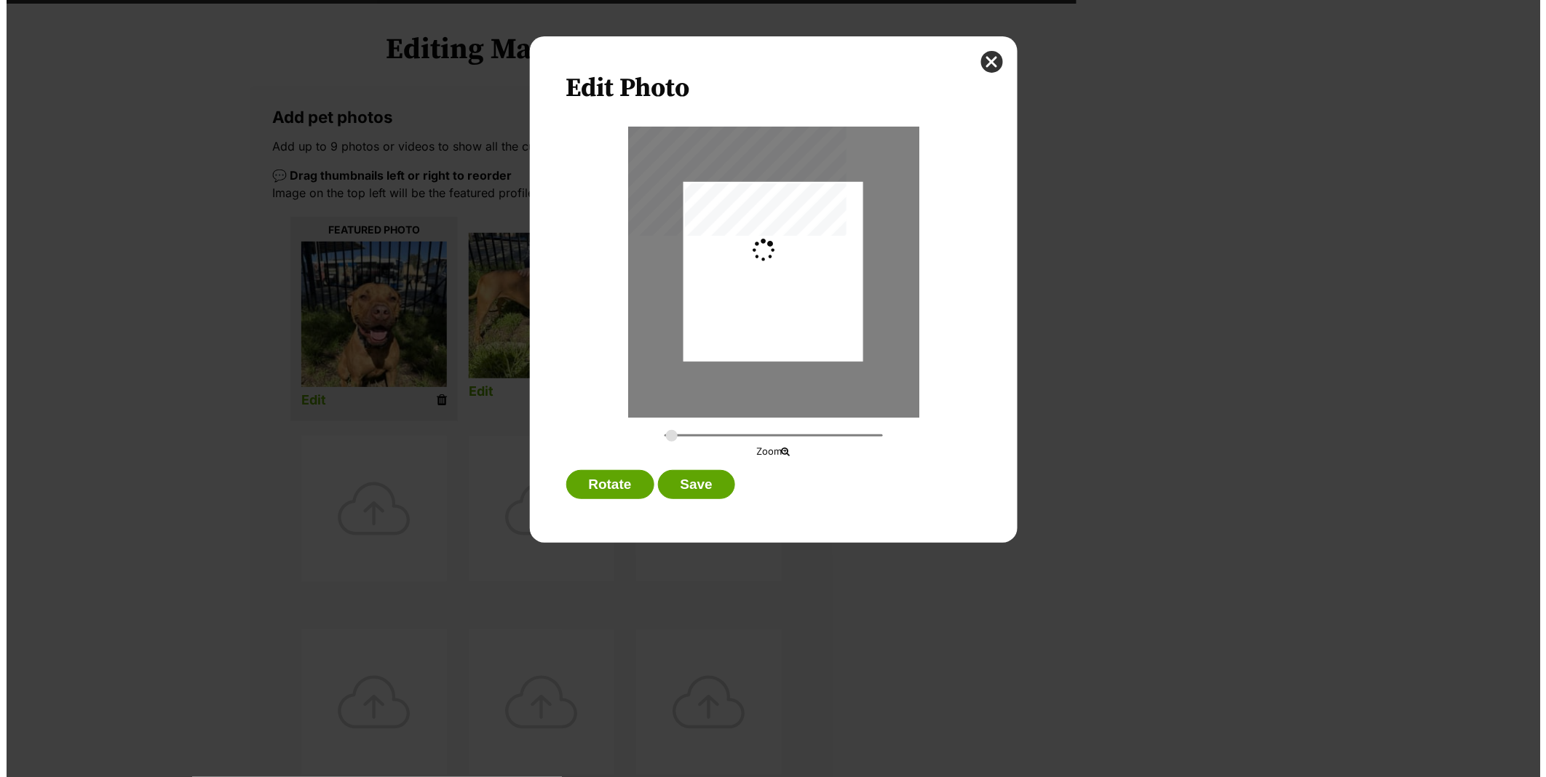
scroll to position [0, 0]
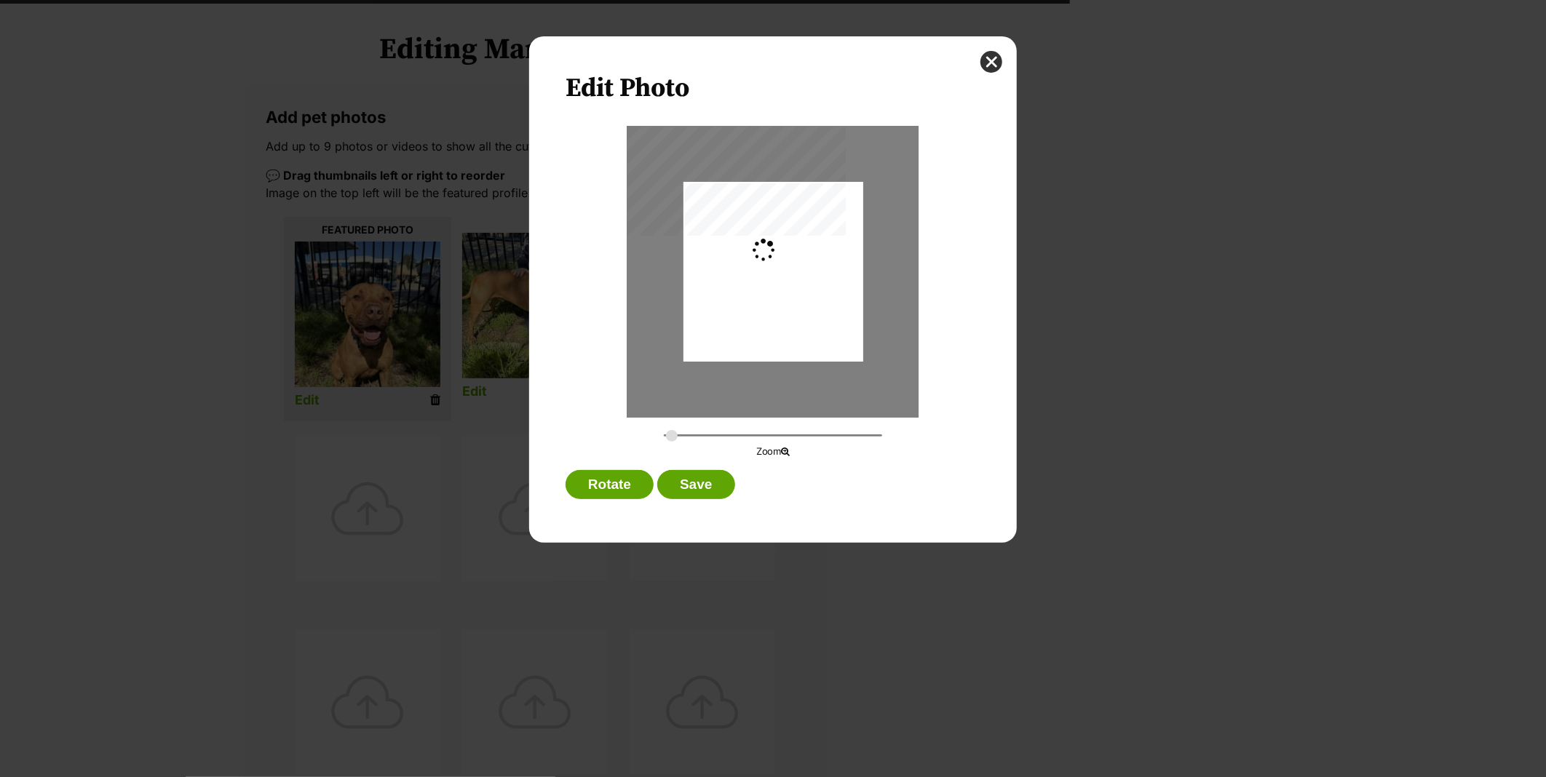
type input "0.2744"
drag, startPoint x: 759, startPoint y: 339, endPoint x: 761, endPoint y: 322, distance: 17.5
click at [761, 322] on div "Dialog Window - Close (Press escape to close)" at bounding box center [773, 249] width 180 height 239
click at [696, 481] on button "Save" at bounding box center [695, 484] width 77 height 29
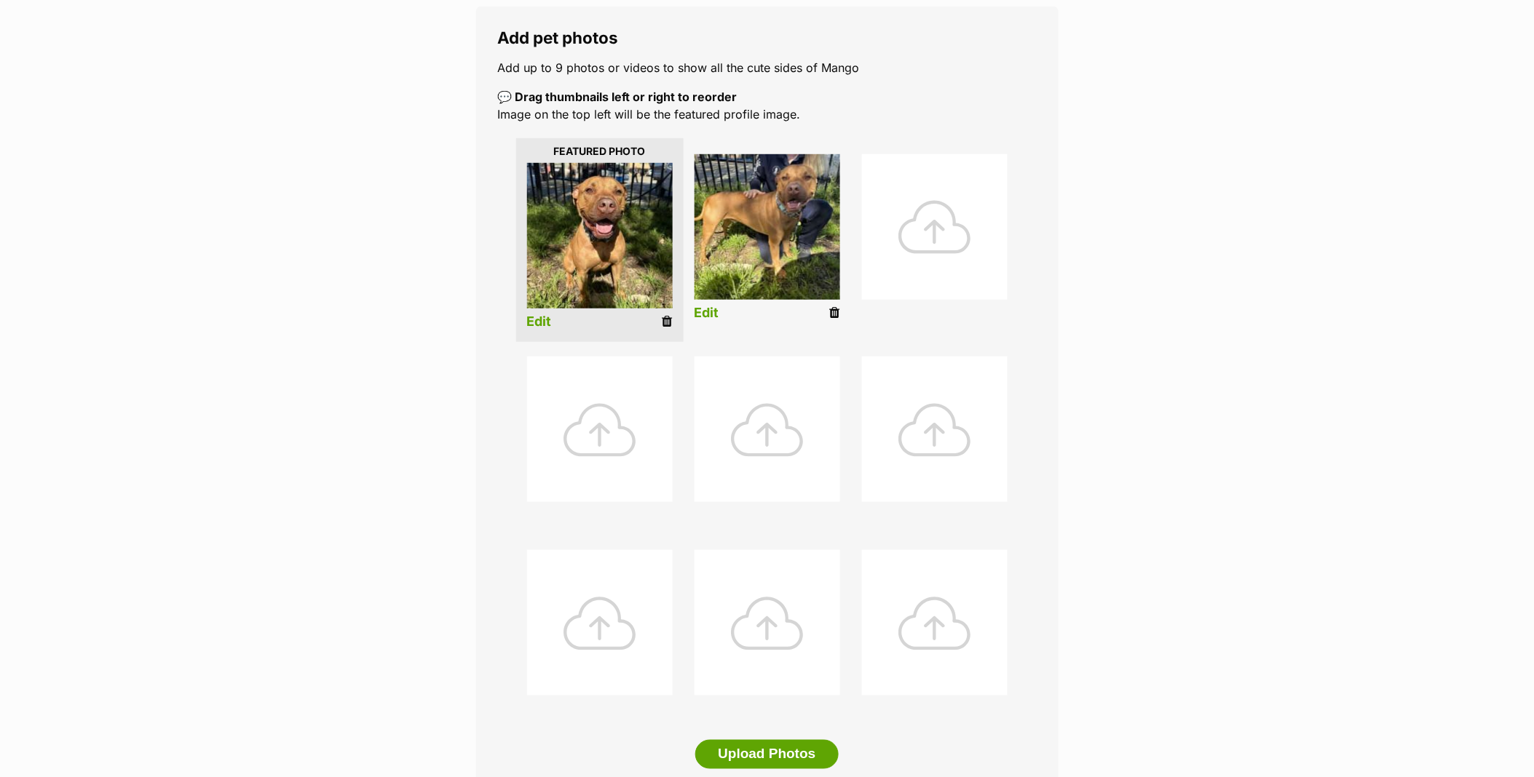
scroll to position [404, 0]
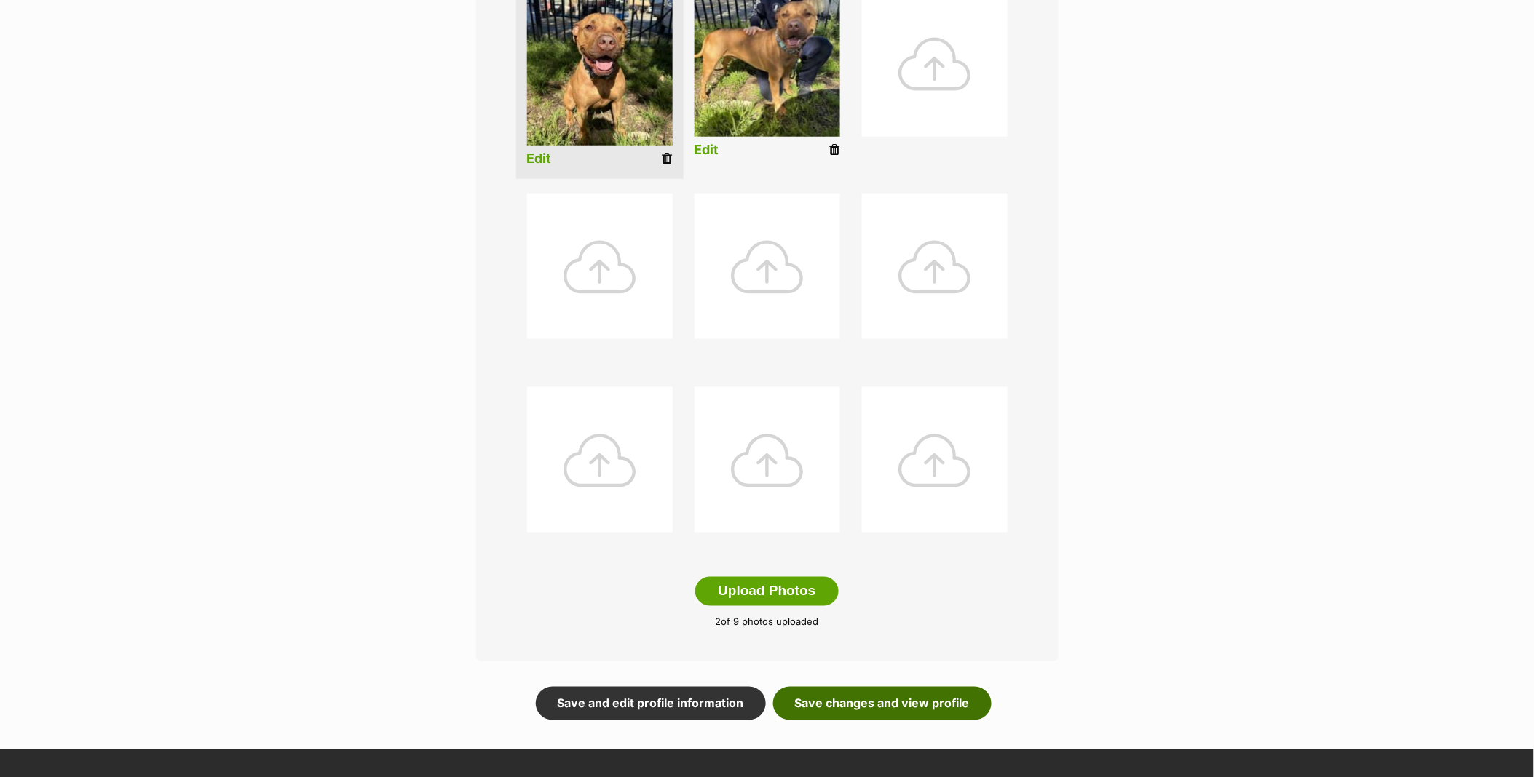
click at [935, 696] on link "Save changes and view profile" at bounding box center [882, 703] width 218 height 33
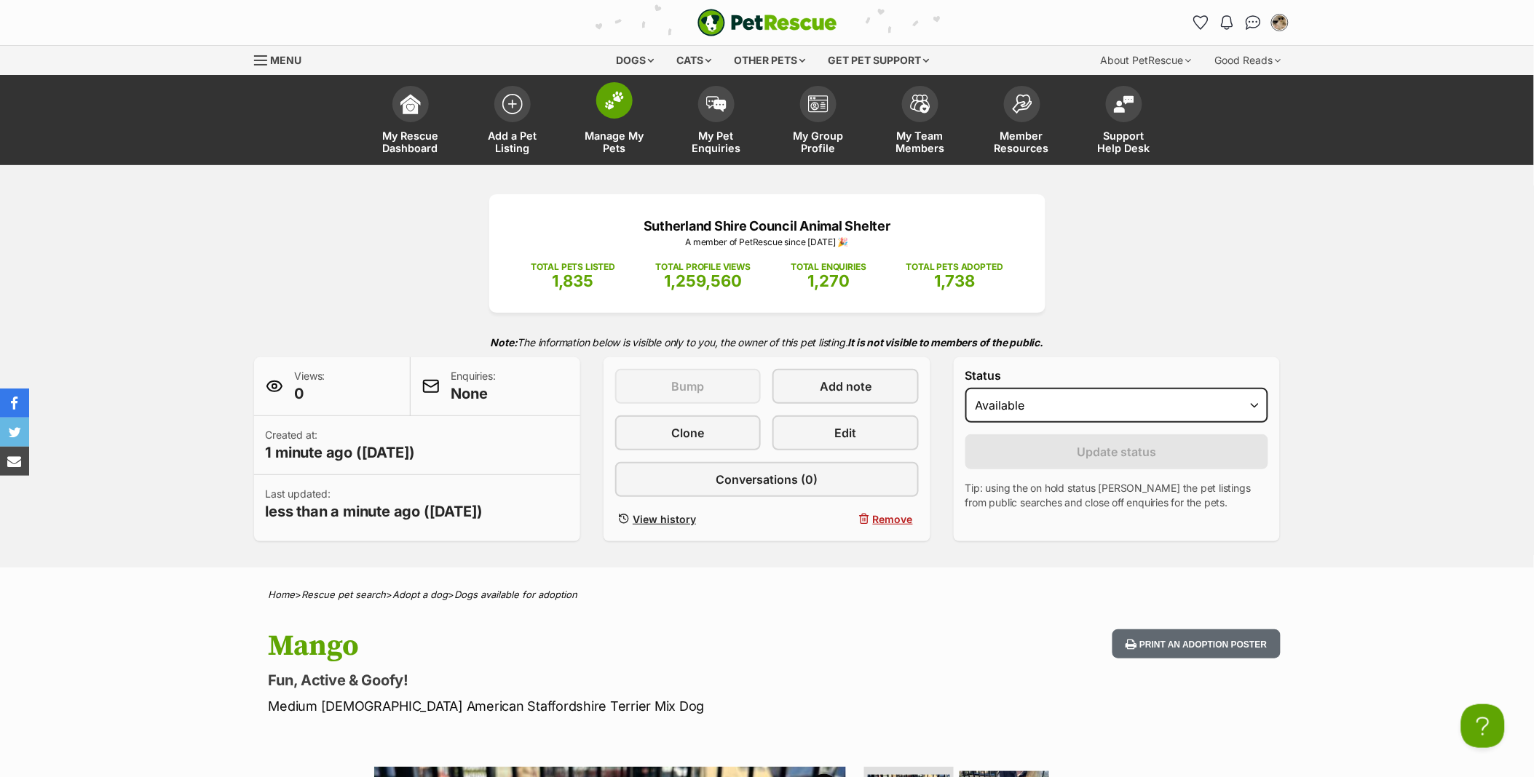
click at [606, 114] on span at bounding box center [614, 100] width 36 height 36
